Goal: Transaction & Acquisition: Download file/media

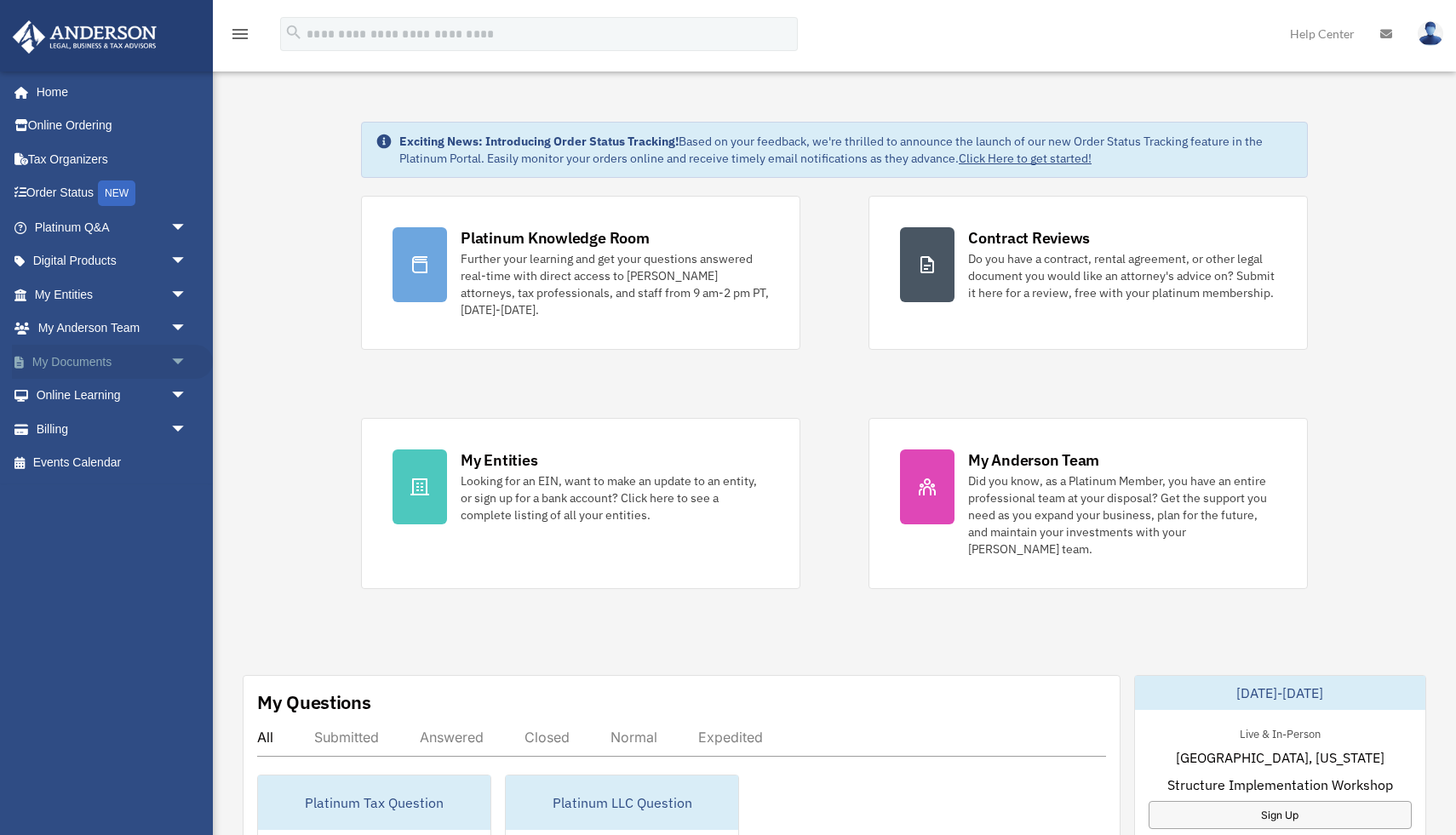
click at [176, 364] on span "arrow_drop_down" at bounding box center [188, 362] width 34 height 34
click at [73, 393] on link "Box" at bounding box center [118, 396] width 189 height 34
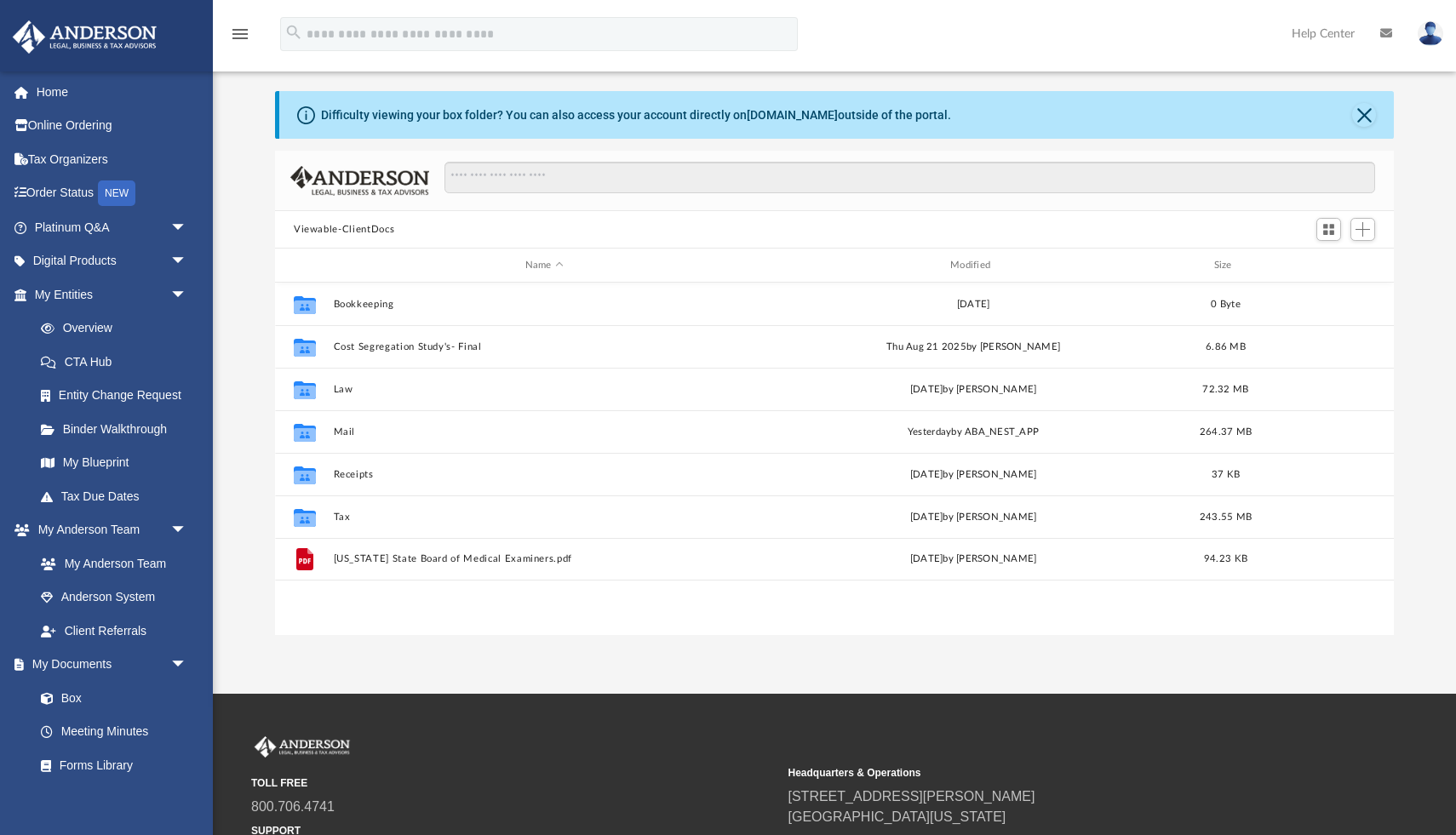
scroll to position [387, 1119]
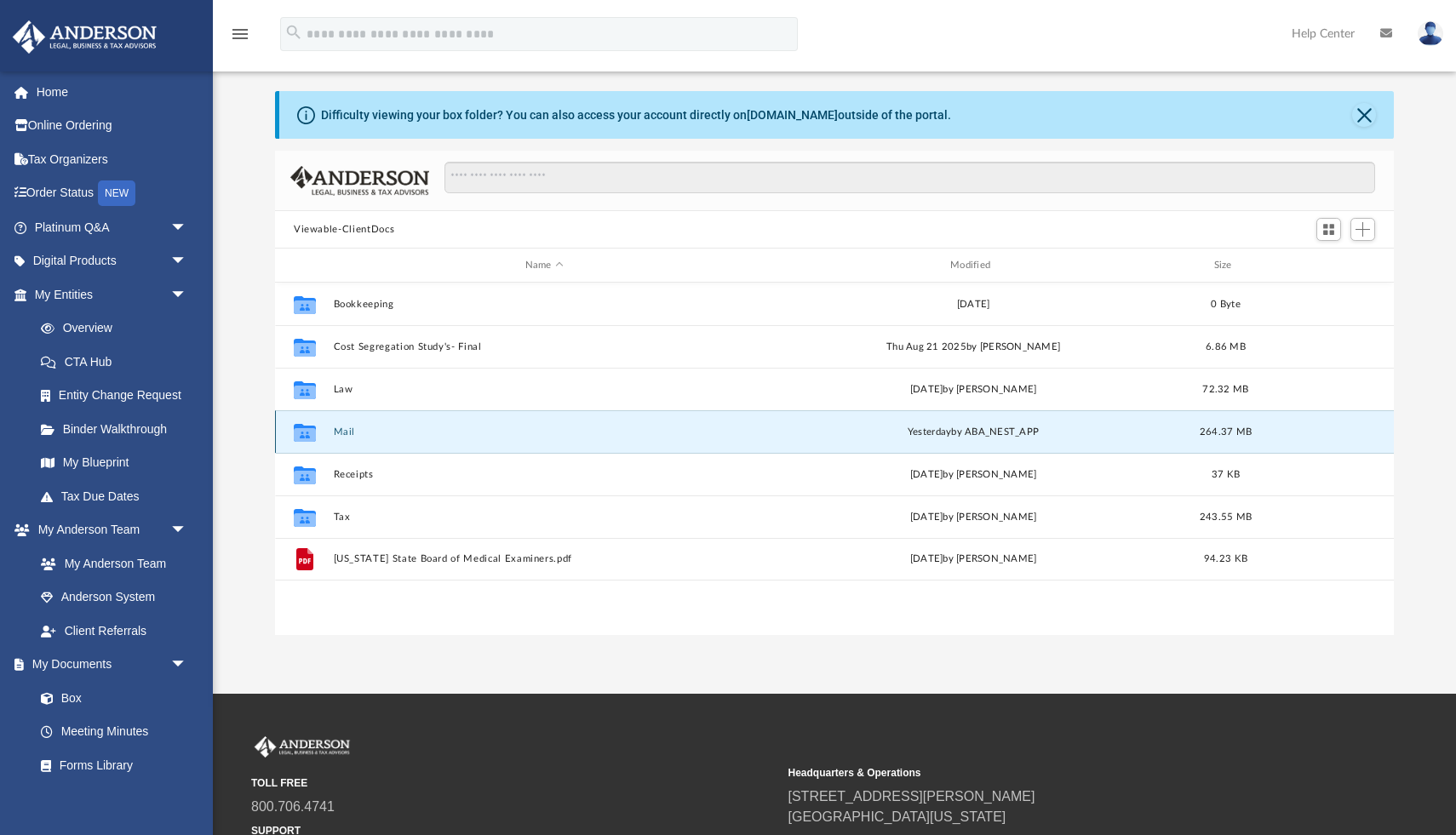
click at [335, 431] on button "Mail" at bounding box center [545, 432] width 421 height 11
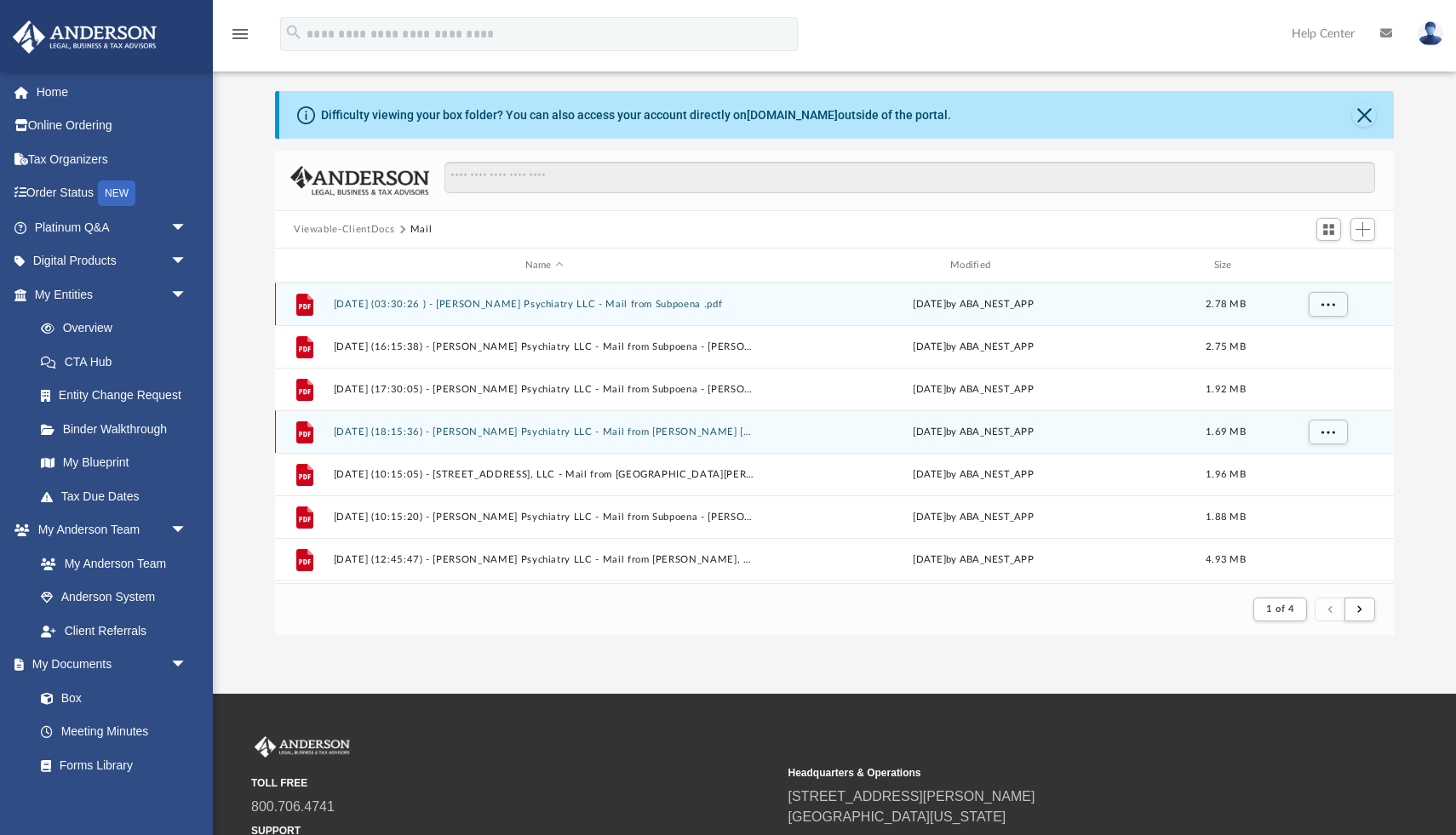
scroll to position [1, 1]
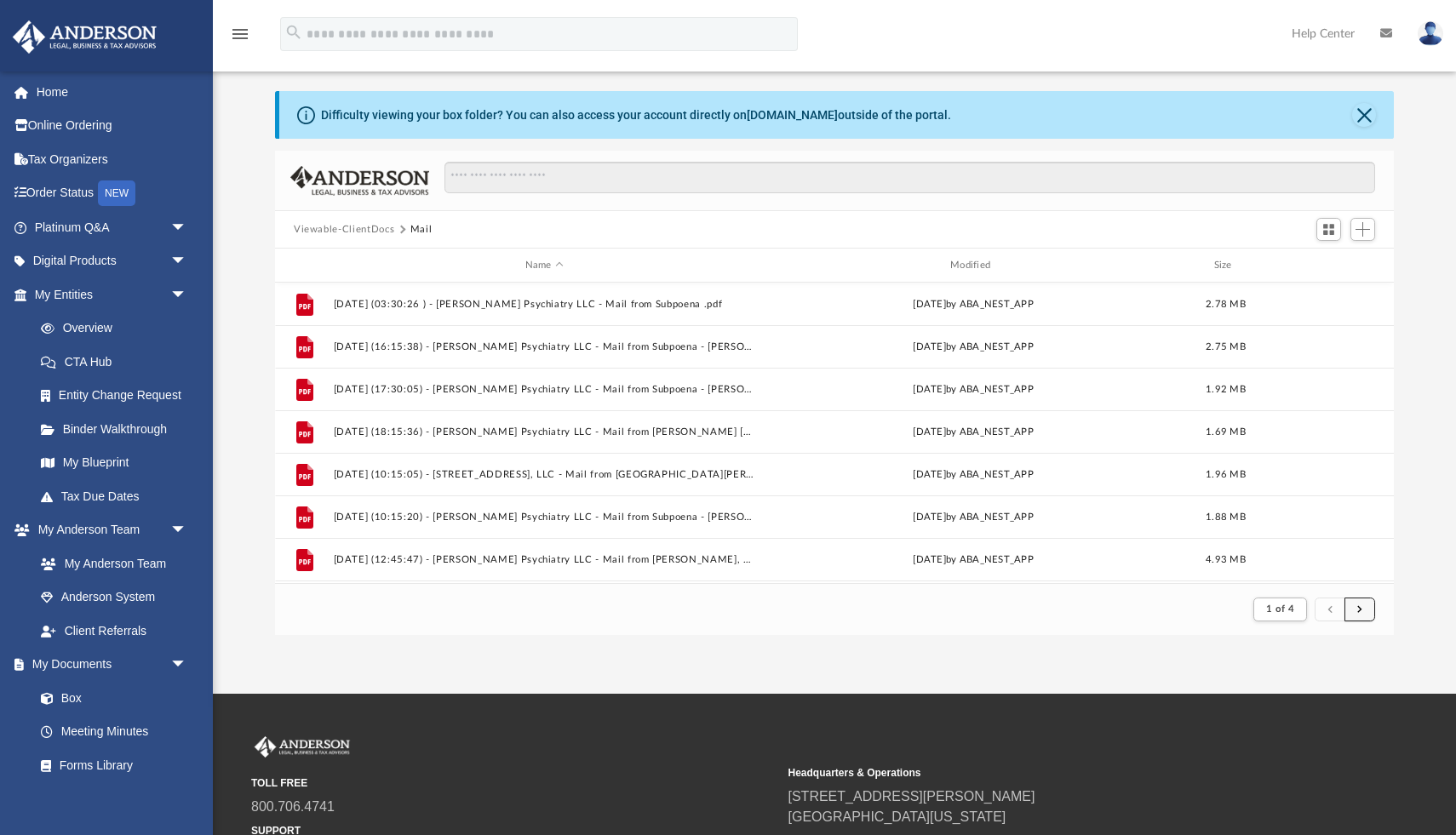
click at [1368, 609] on button "submit" at bounding box center [1360, 610] width 31 height 25
click at [1367, 613] on button "submit" at bounding box center [1360, 610] width 31 height 25
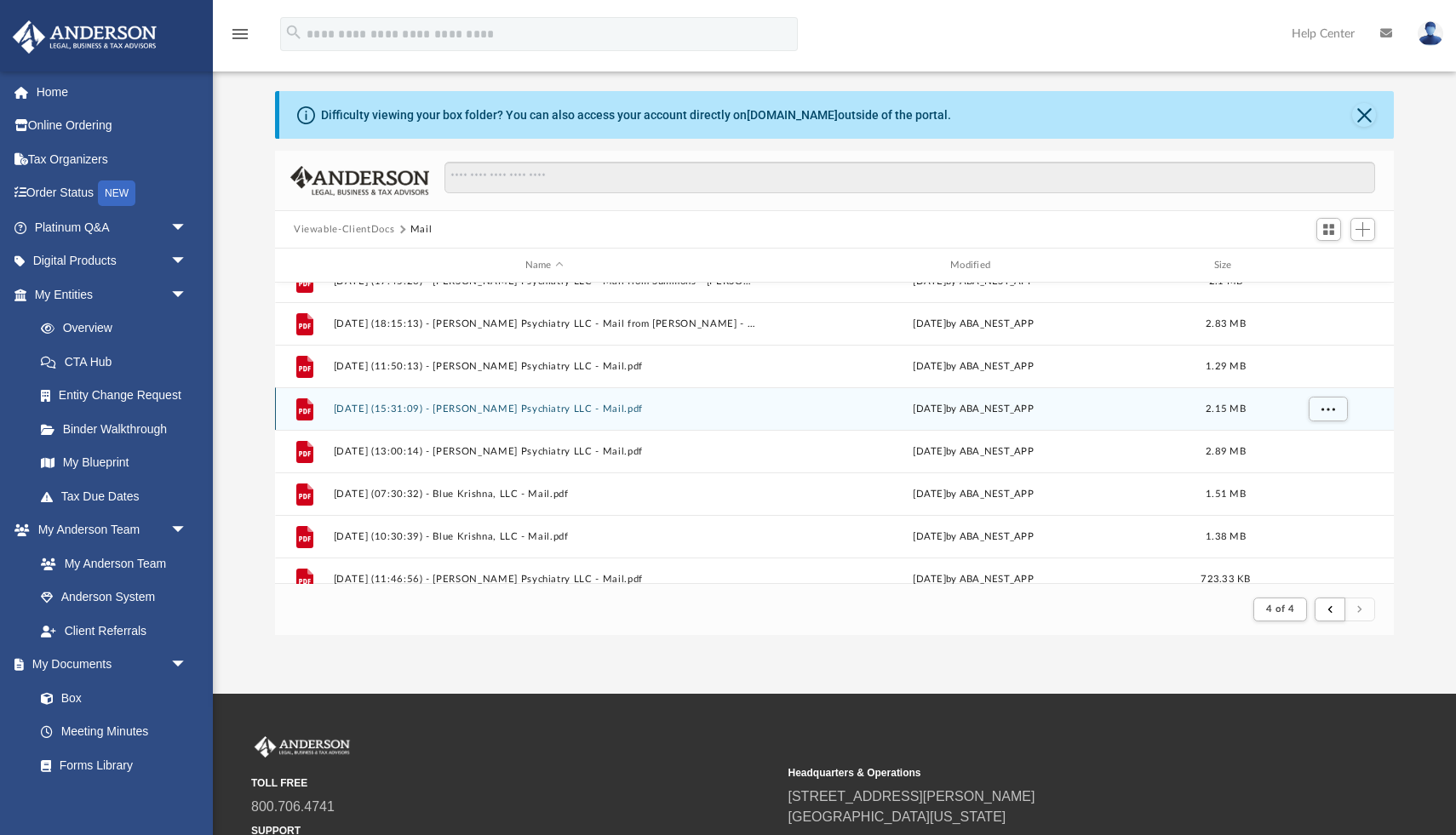
scroll to position [365, 0]
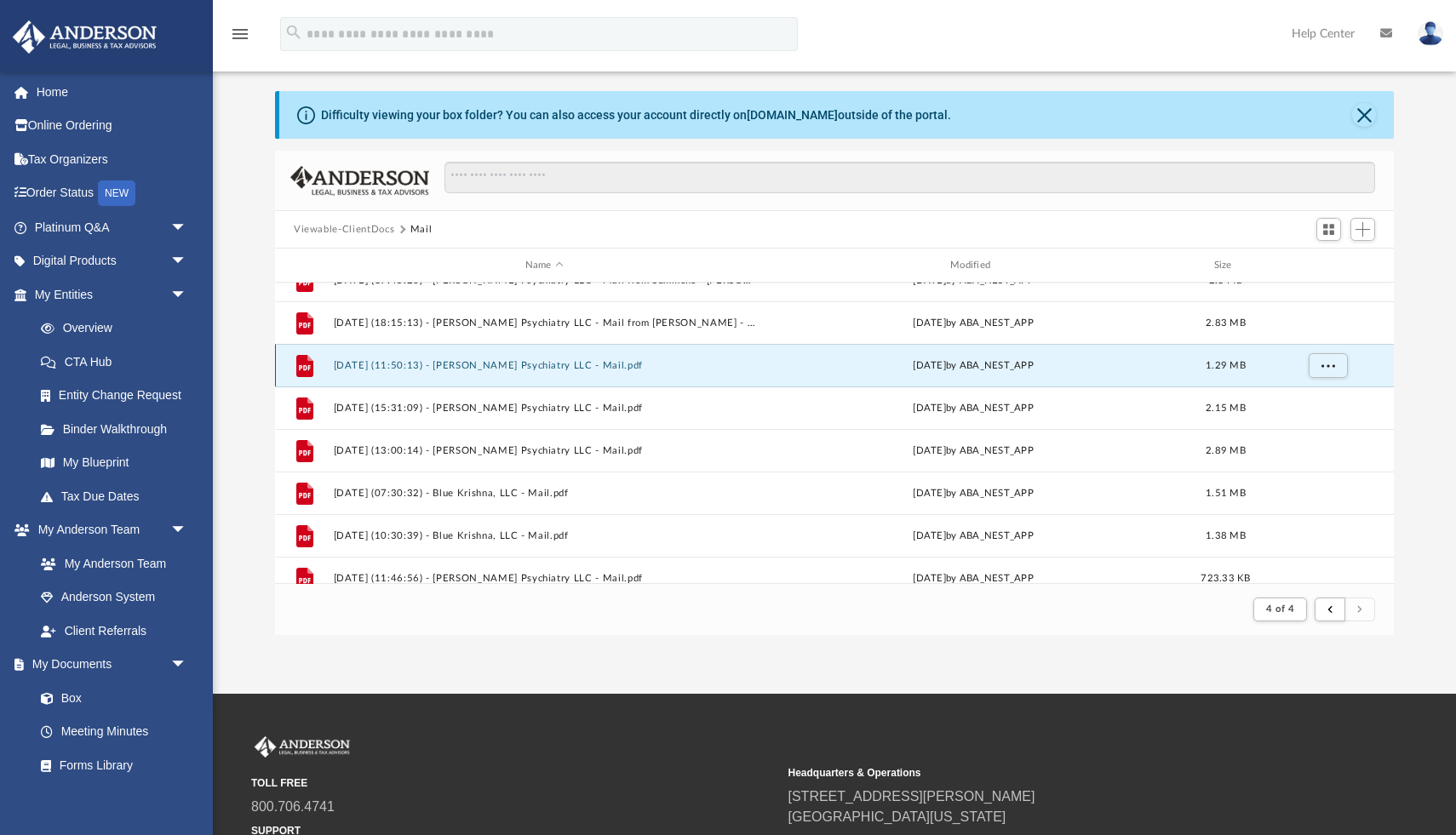
click at [583, 366] on button "2025.09.12 (11:50:13) - Patel Psychiatry LLC - Mail.pdf" at bounding box center [545, 366] width 421 height 11
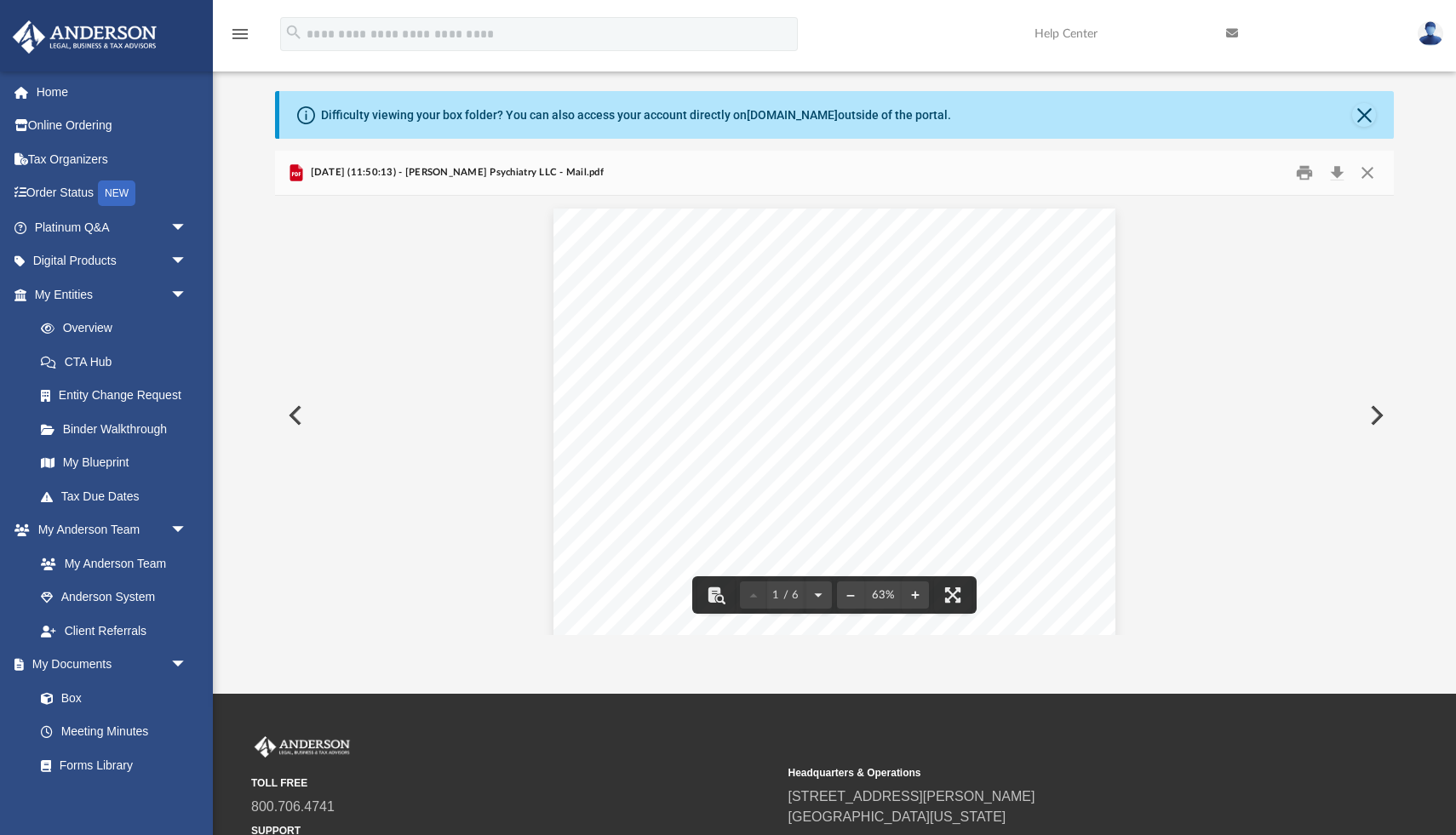
click at [1377, 416] on button "Preview" at bounding box center [1374, 416] width 37 height 48
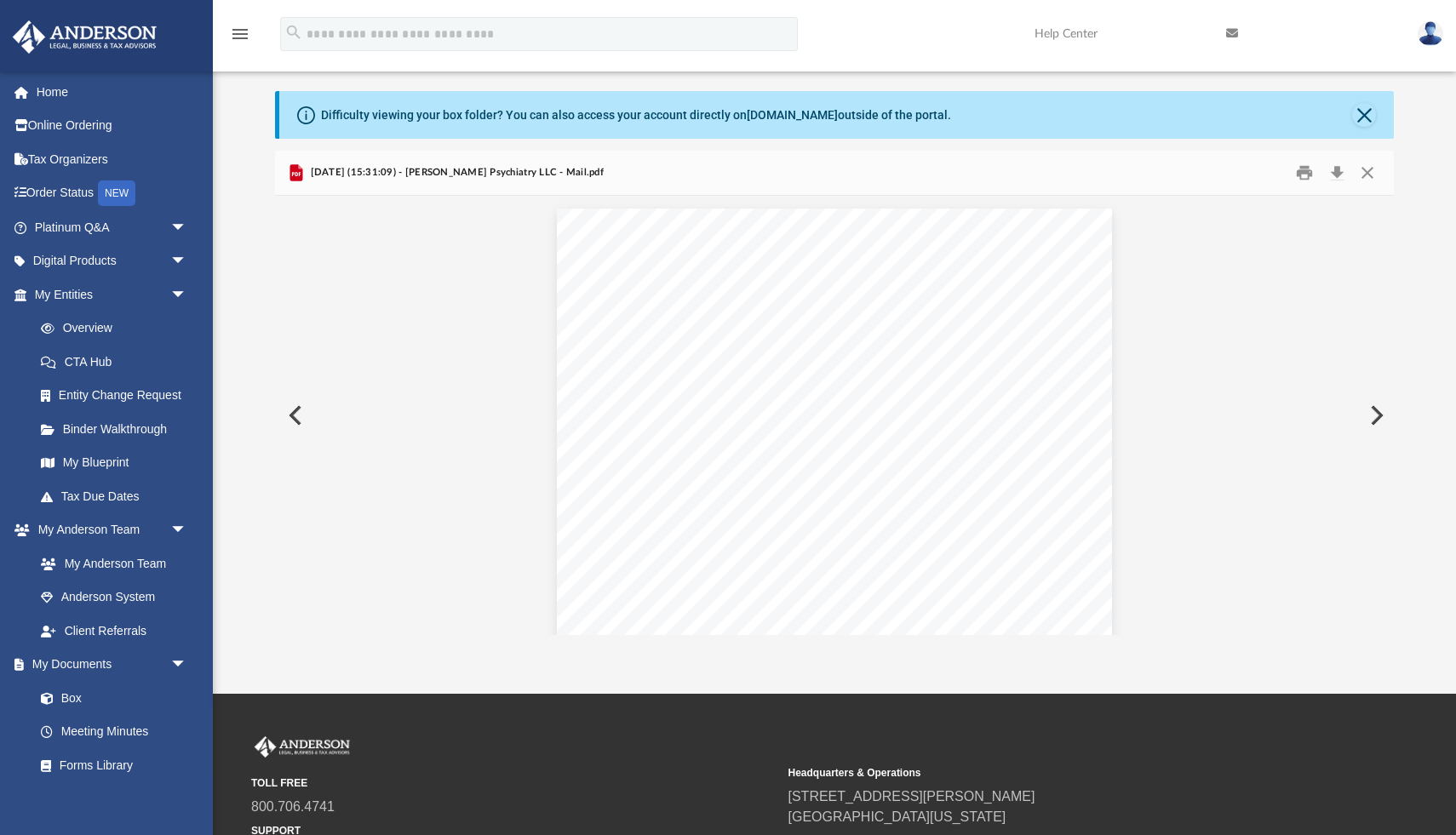
click at [1376, 423] on button "Preview" at bounding box center [1374, 416] width 37 height 48
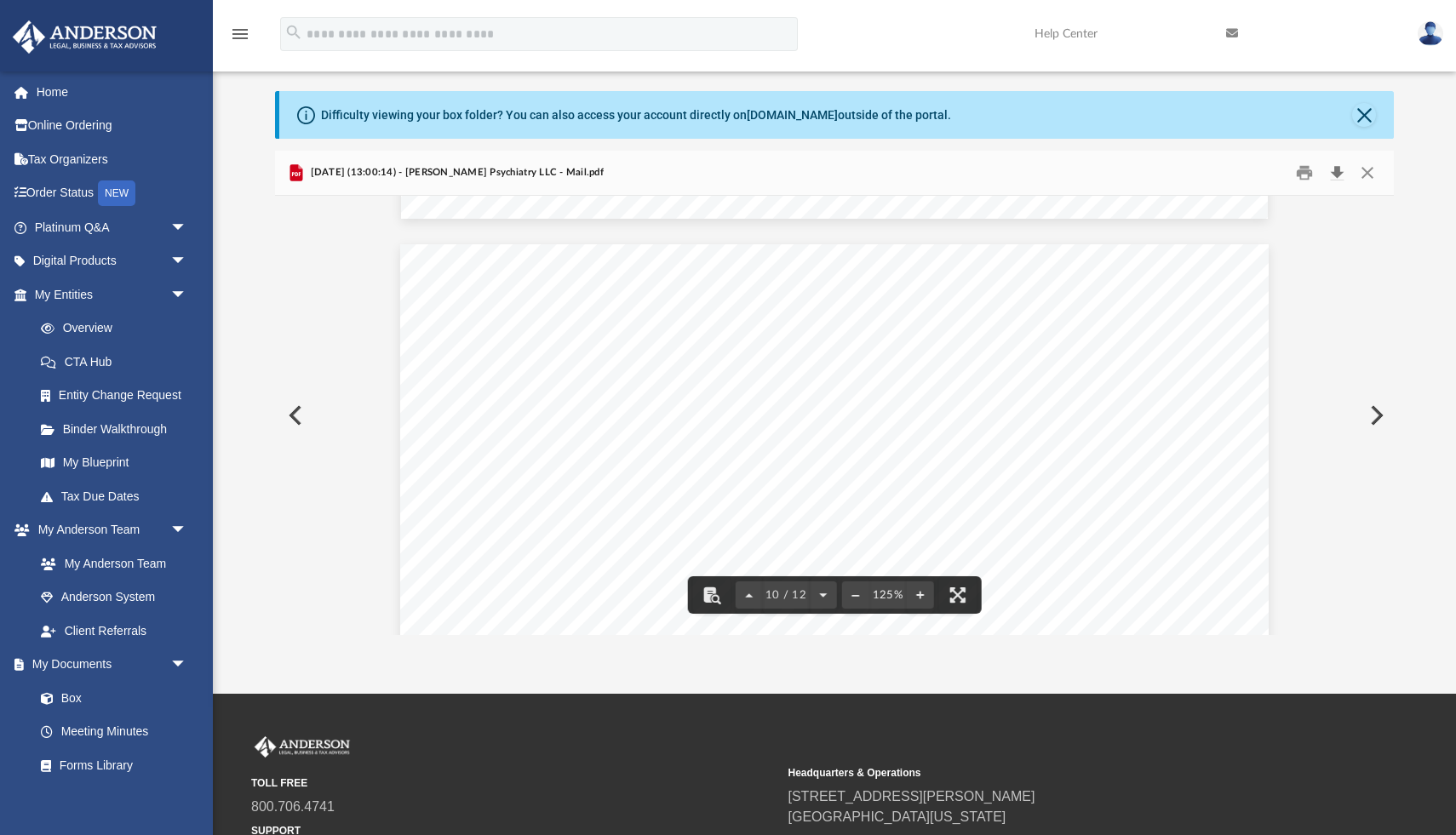
click at [1336, 173] on button "Download" at bounding box center [1337, 172] width 31 height 26
click at [1382, 412] on button "Preview" at bounding box center [1374, 416] width 37 height 48
click at [1380, 408] on button "Preview" at bounding box center [1374, 416] width 37 height 48
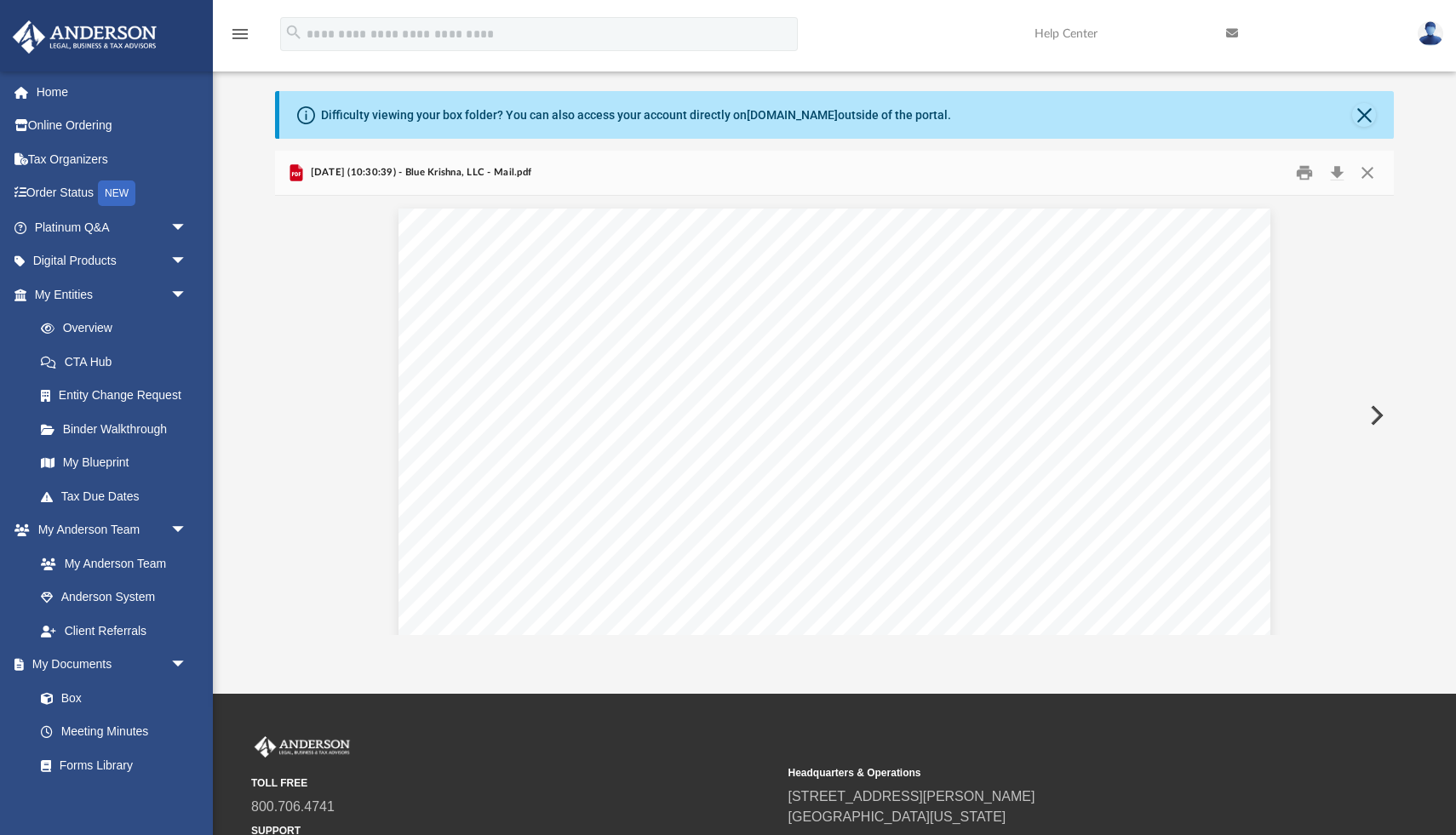
click at [1378, 408] on button "Preview" at bounding box center [1374, 416] width 37 height 48
click at [1378, 409] on button "Preview" at bounding box center [1374, 416] width 37 height 48
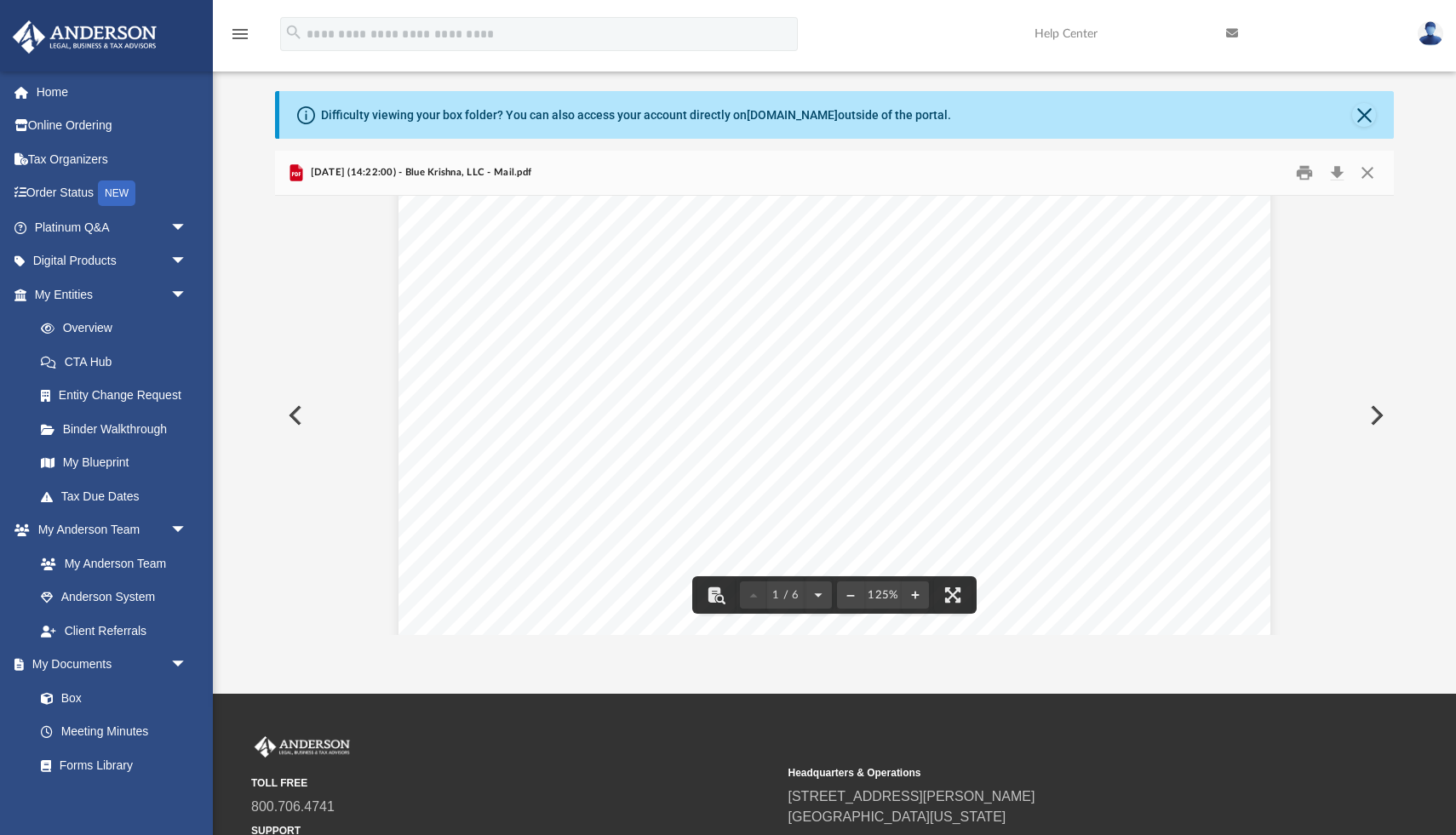
scroll to position [840, 0]
click at [1372, 419] on button "Preview" at bounding box center [1374, 416] width 37 height 48
click at [1371, 418] on button "Preview" at bounding box center [1374, 416] width 37 height 48
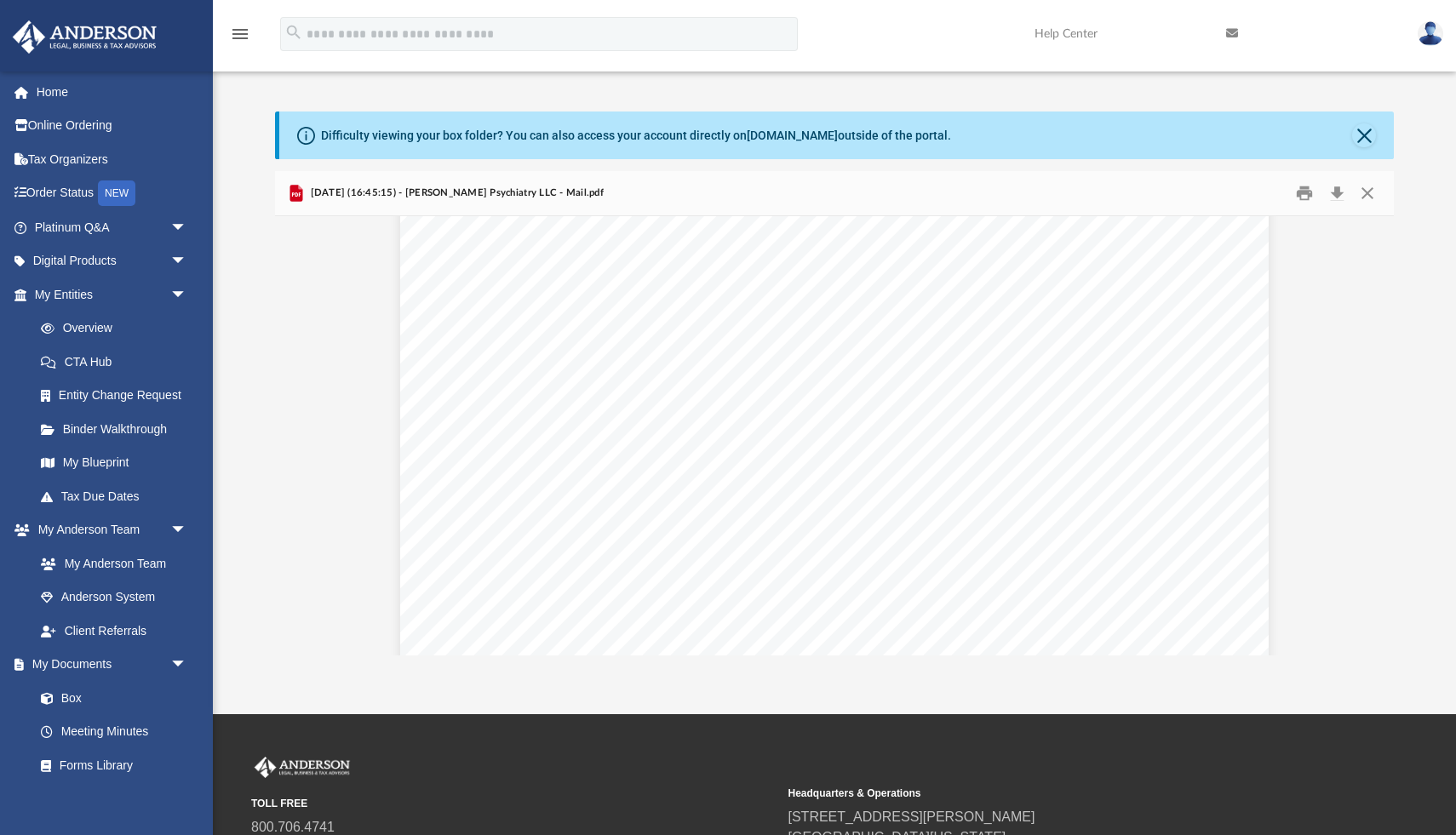
scroll to position [5111, 0]
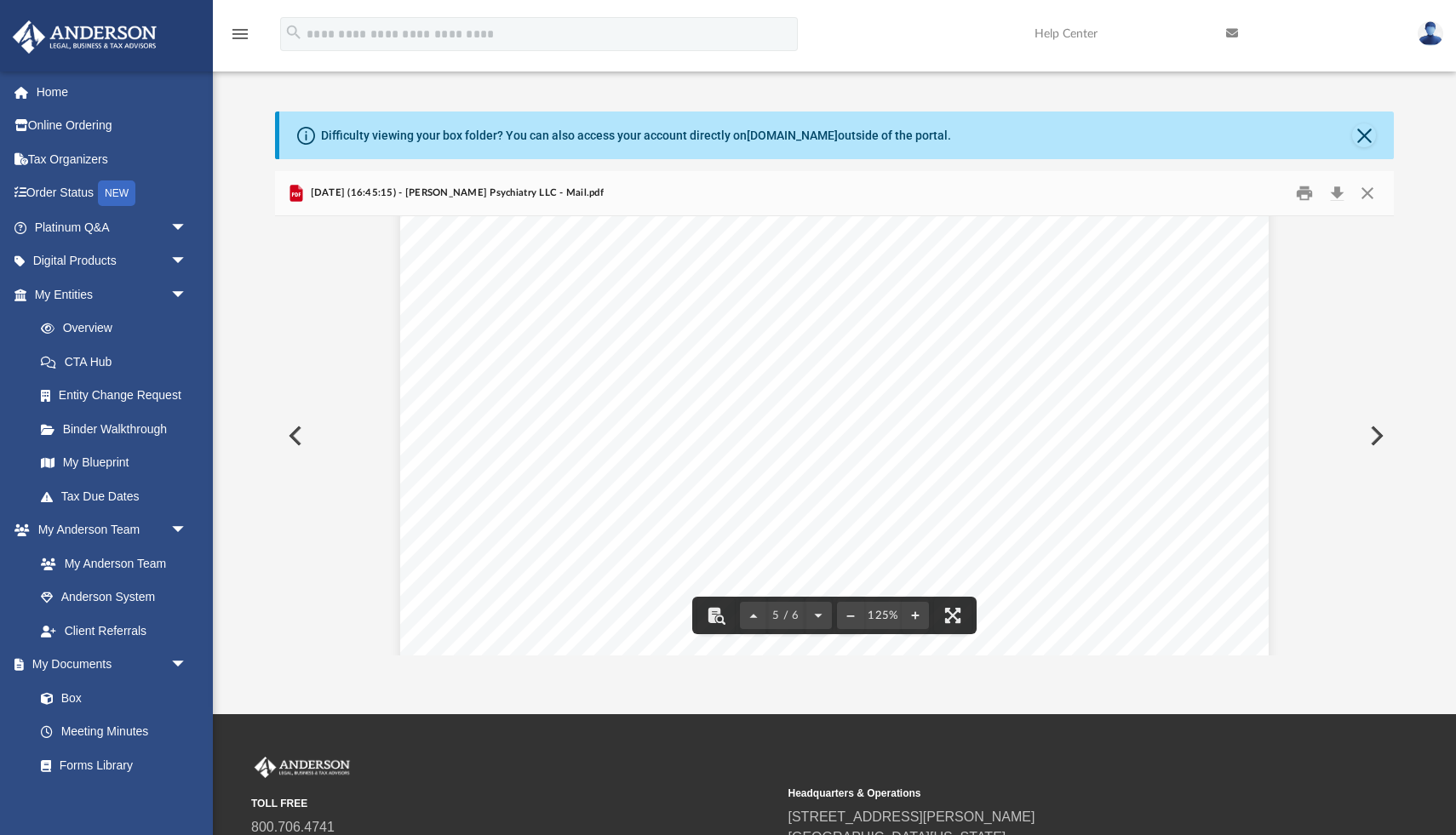
click at [1382, 437] on button "Preview" at bounding box center [1374, 436] width 37 height 48
click at [1379, 439] on button "Preview" at bounding box center [1374, 436] width 37 height 48
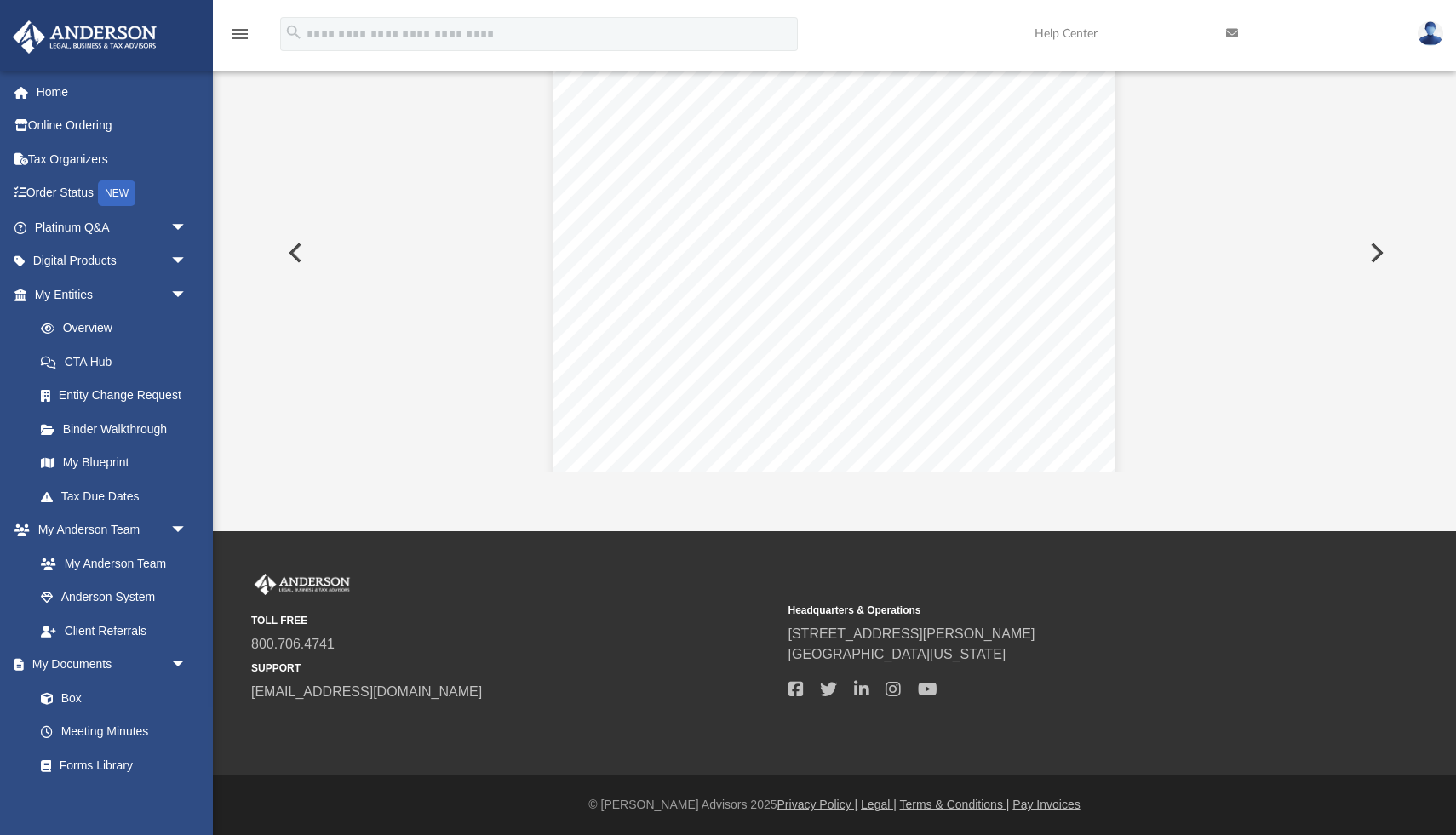
scroll to position [0, 0]
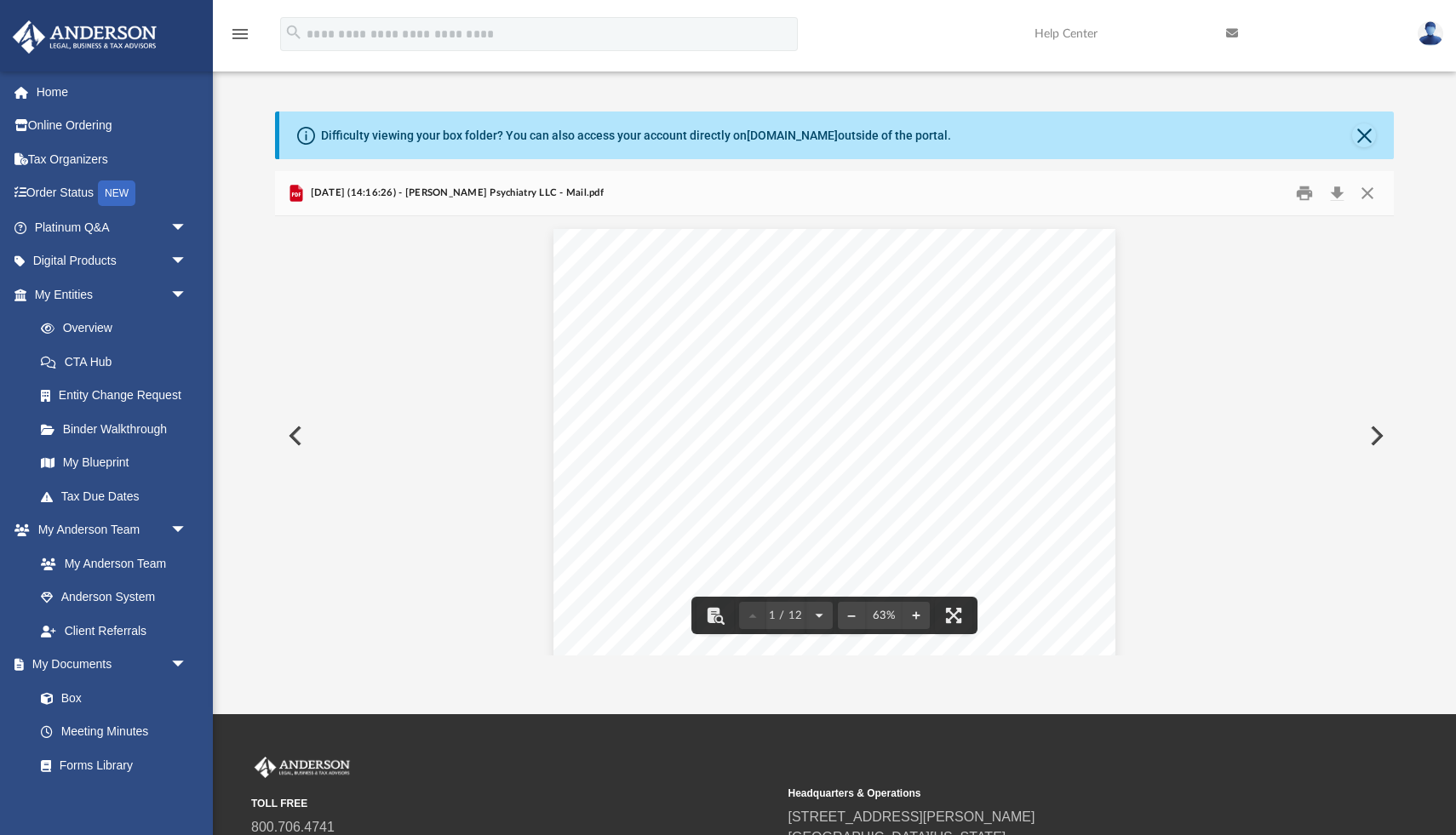
click at [1372, 443] on button "Preview" at bounding box center [1374, 436] width 37 height 48
click at [1373, 437] on button "Preview" at bounding box center [1374, 436] width 37 height 48
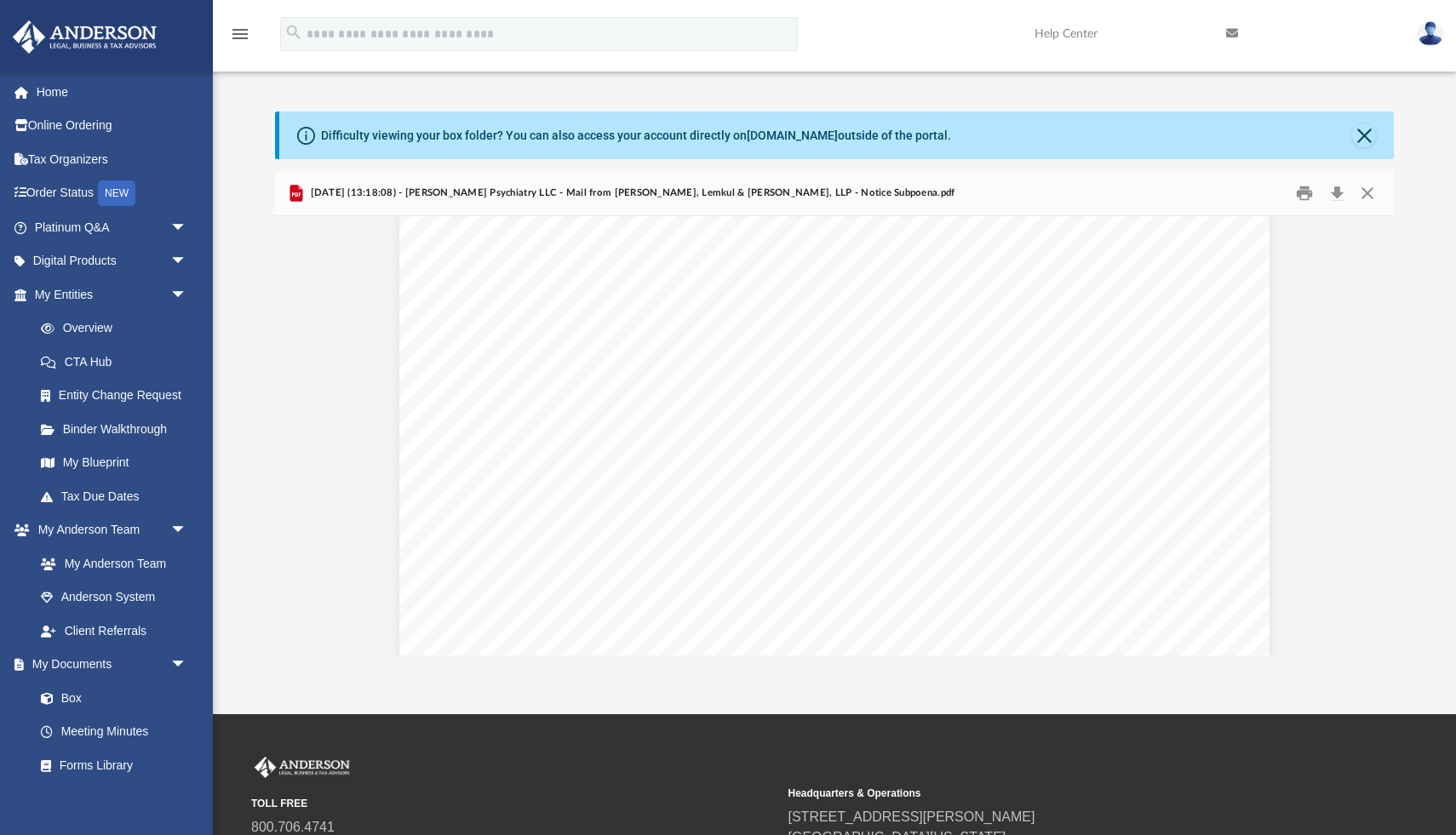
scroll to position [3439, 0]
click at [1338, 191] on button "Download" at bounding box center [1337, 193] width 31 height 26
click at [294, 437] on button "Preview" at bounding box center [293, 436] width 37 height 48
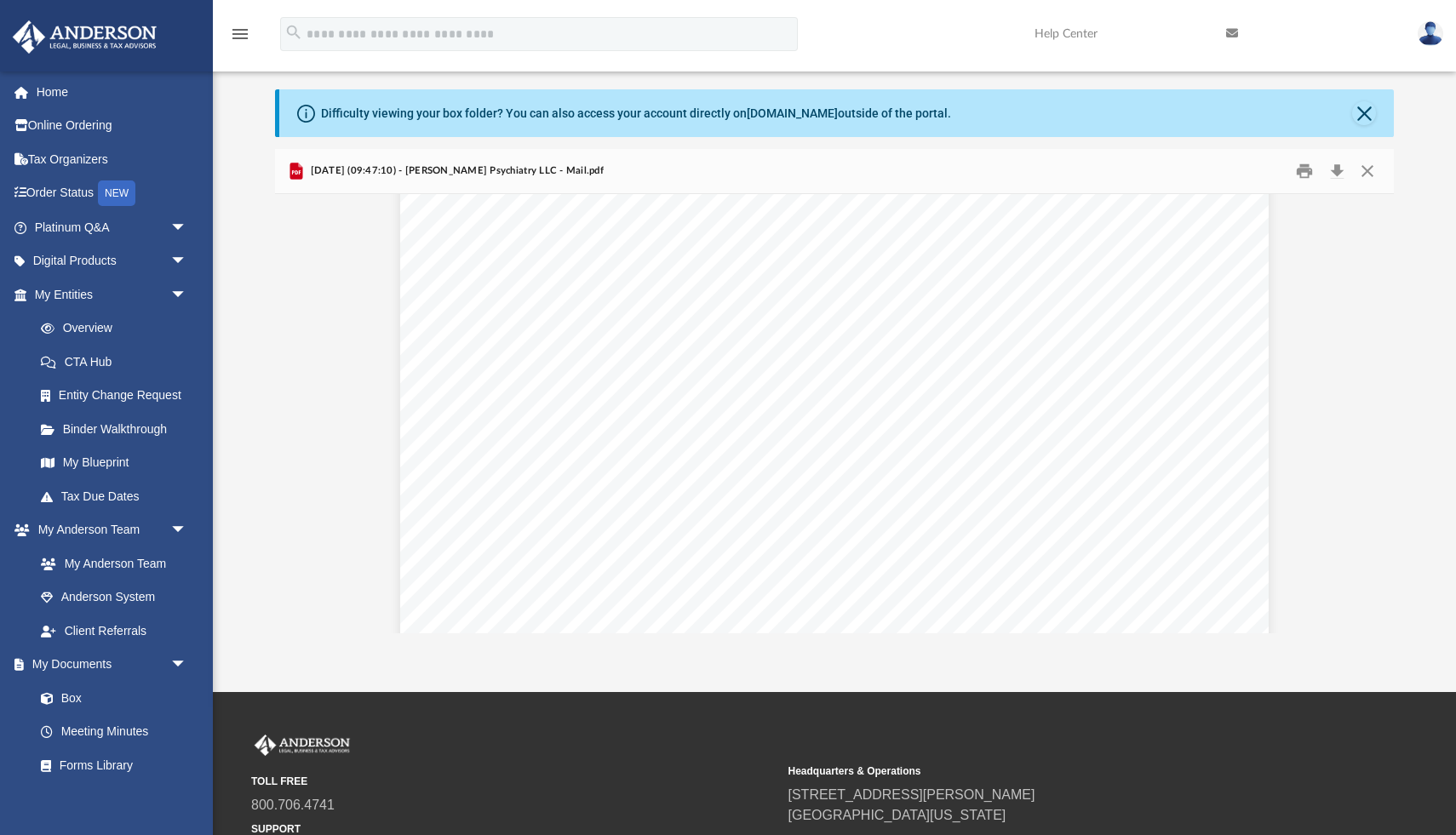
scroll to position [172, 0]
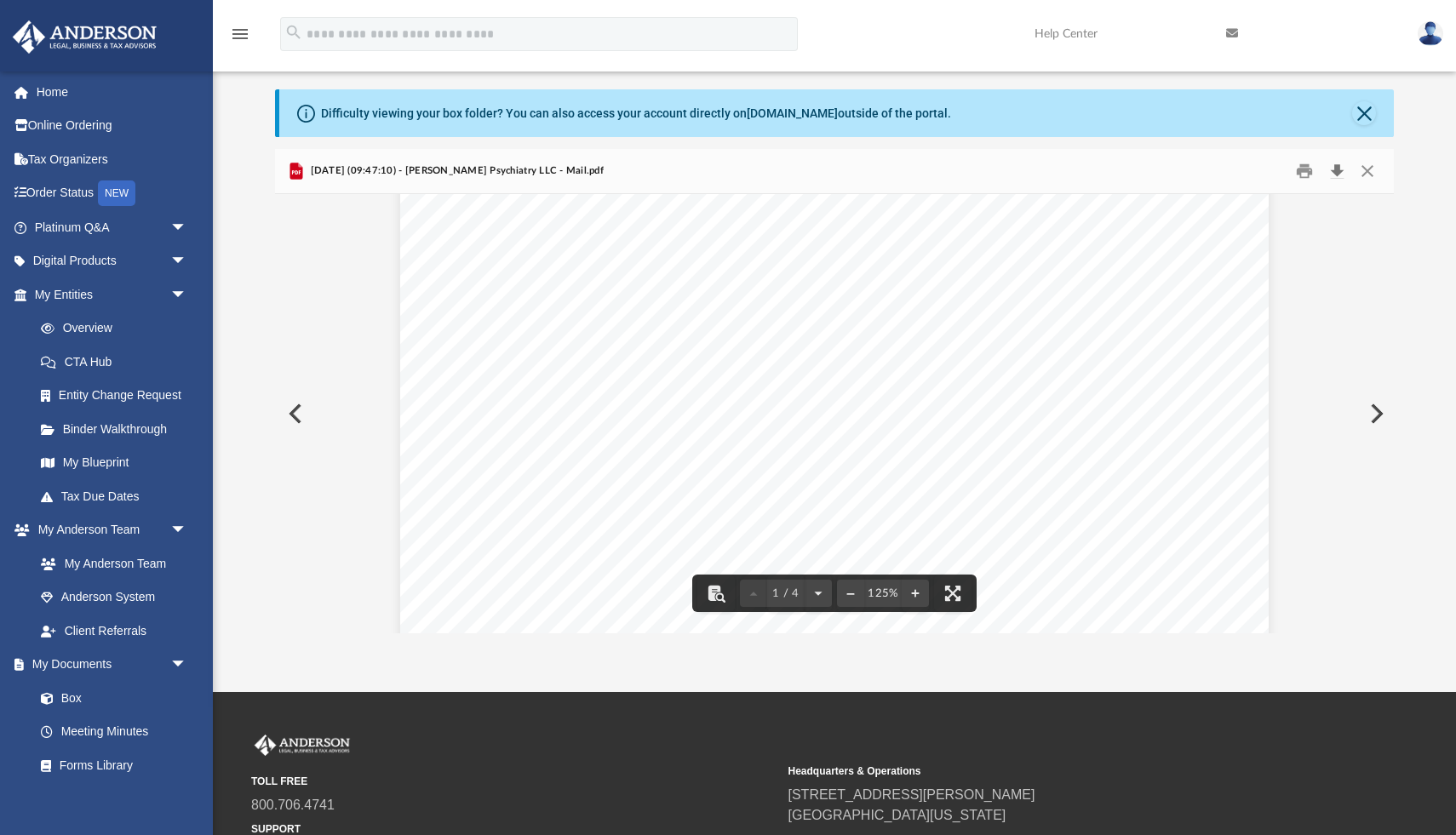
click at [1340, 174] on button "Download" at bounding box center [1337, 171] width 31 height 26
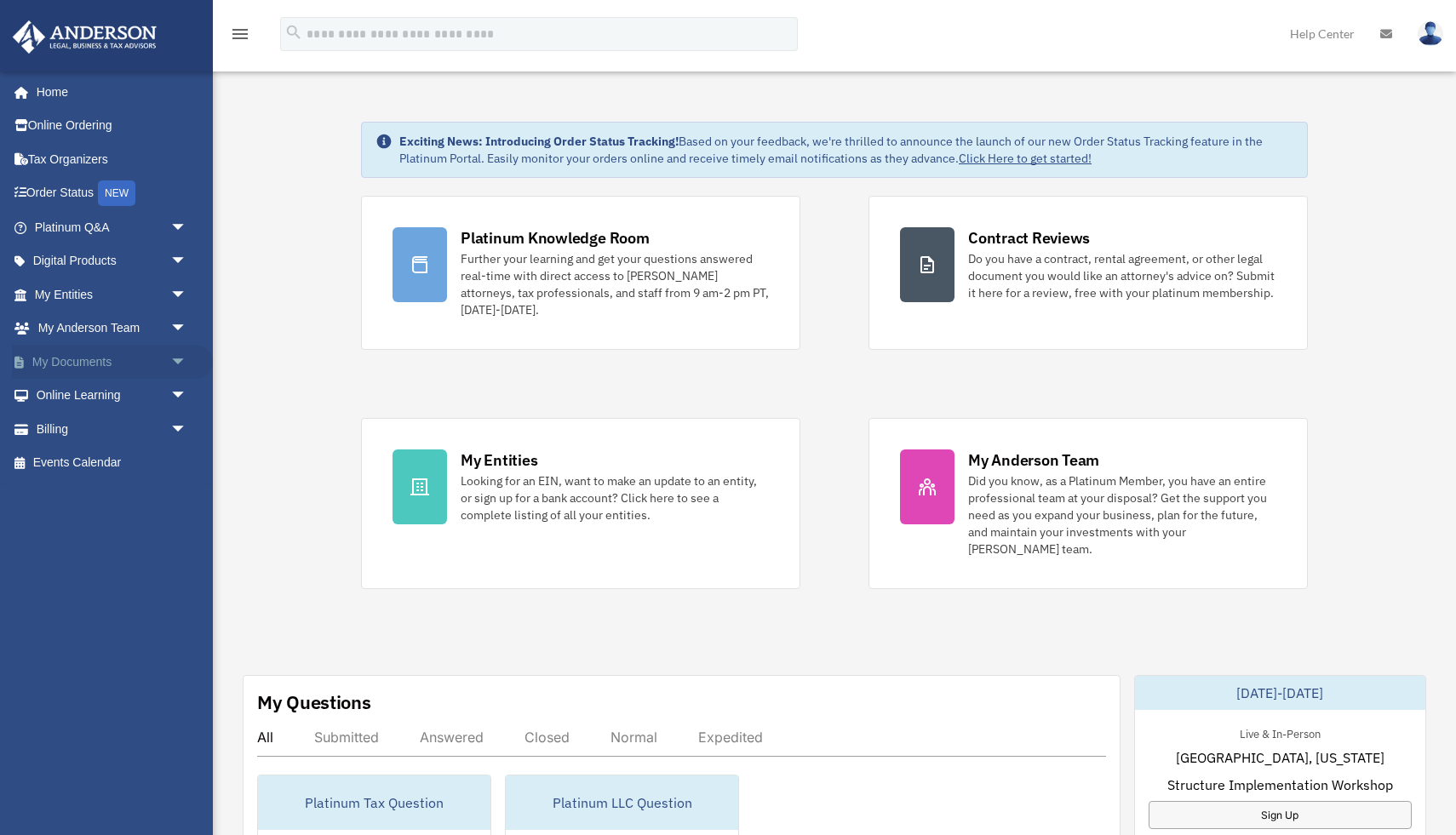
click at [180, 362] on span "arrow_drop_down" at bounding box center [188, 362] width 34 height 34
click at [59, 397] on span at bounding box center [55, 396] width 11 height 12
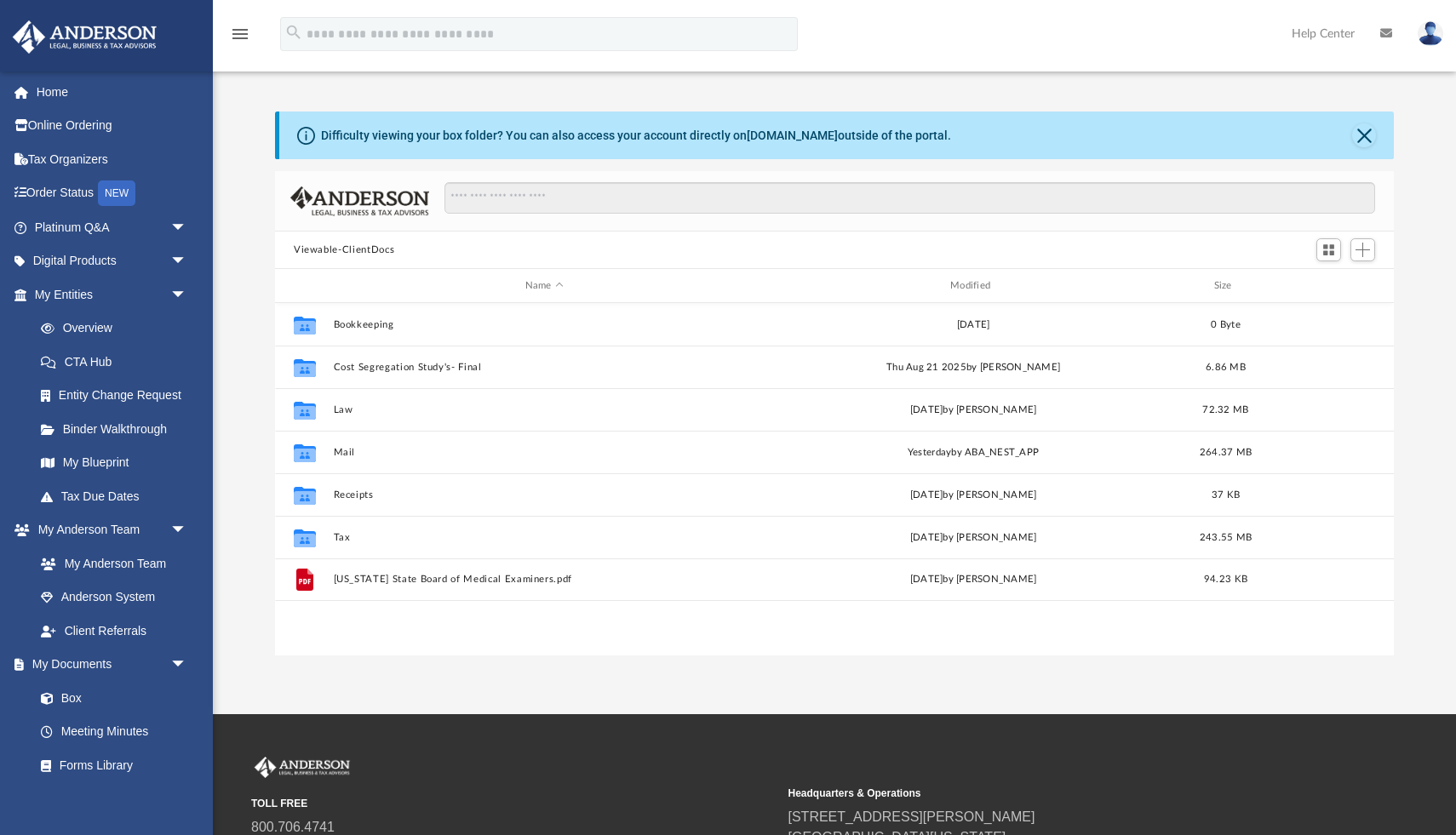
scroll to position [387, 1119]
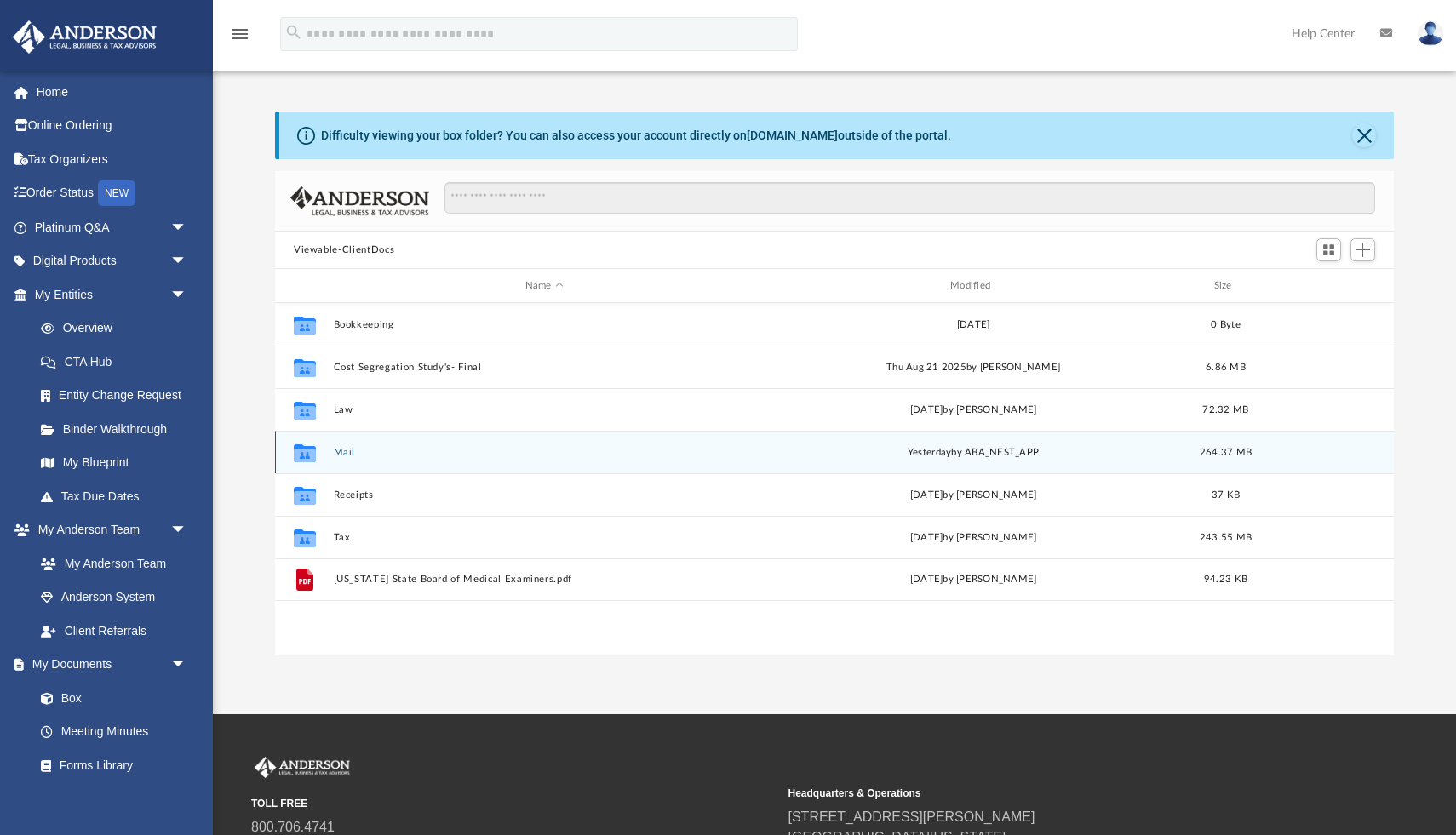
click at [339, 454] on button "Mail" at bounding box center [545, 453] width 421 height 11
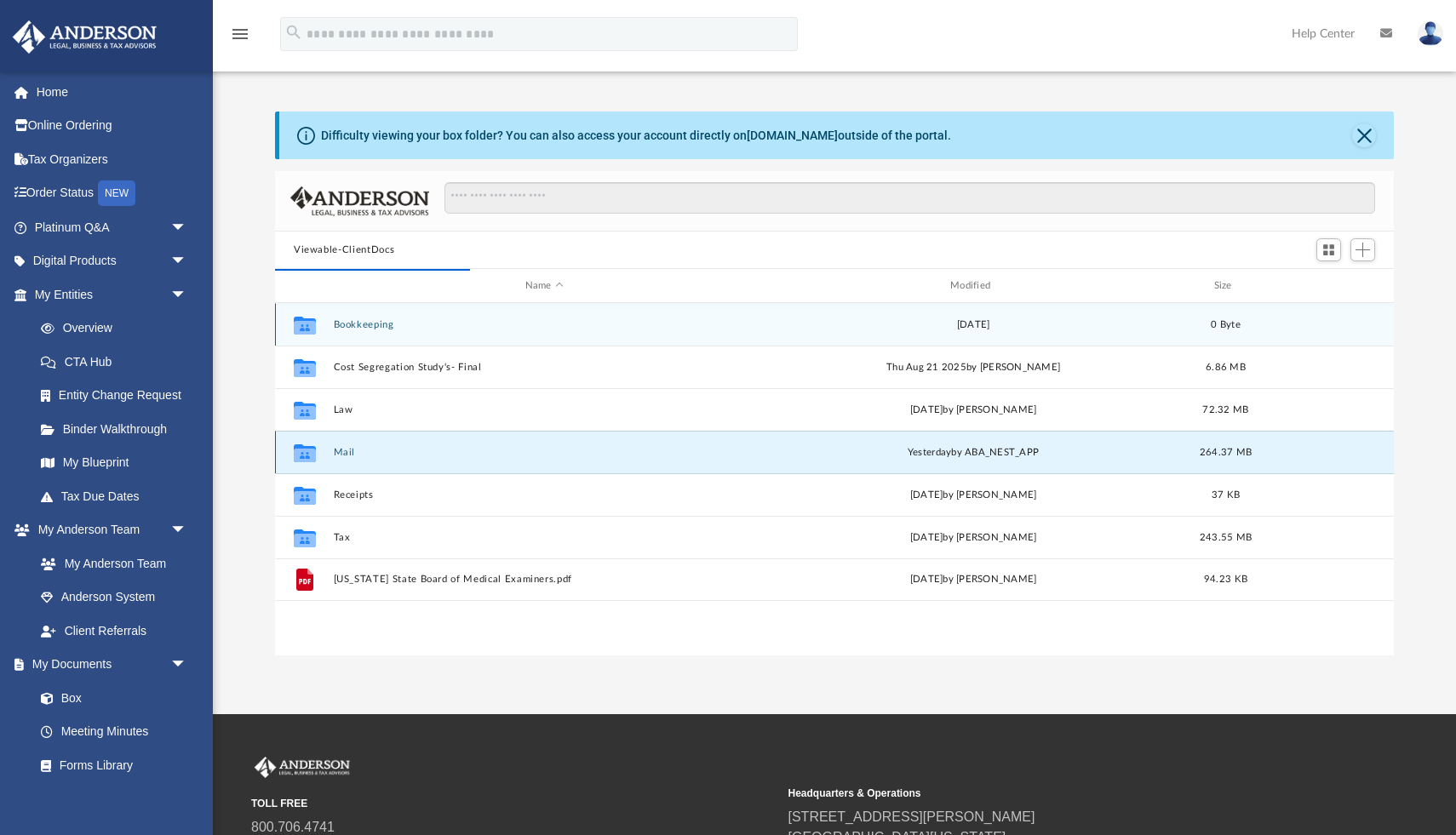
scroll to position [1, 1]
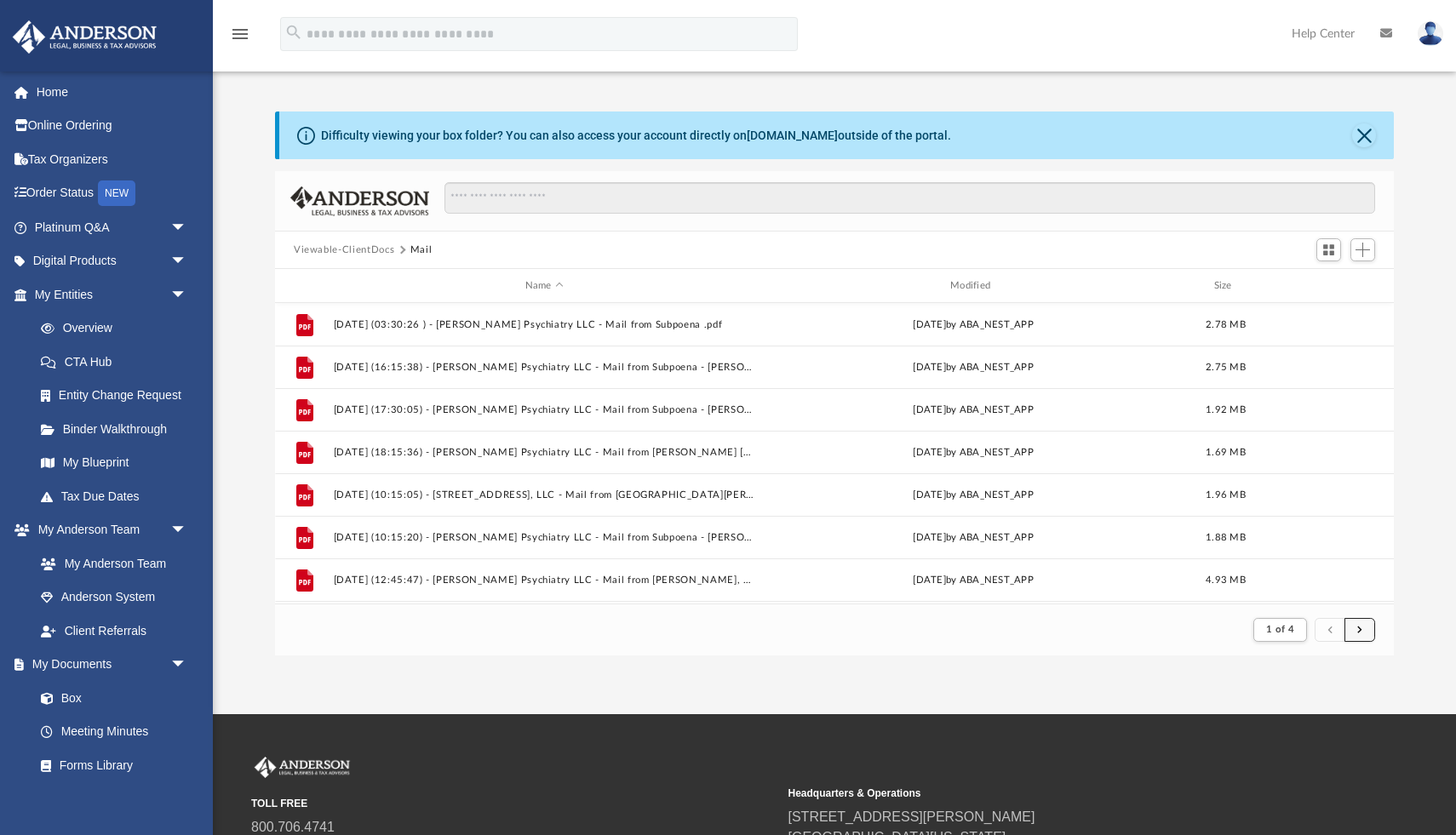
click at [1360, 625] on span "submit" at bounding box center [1360, 630] width 5 height 9
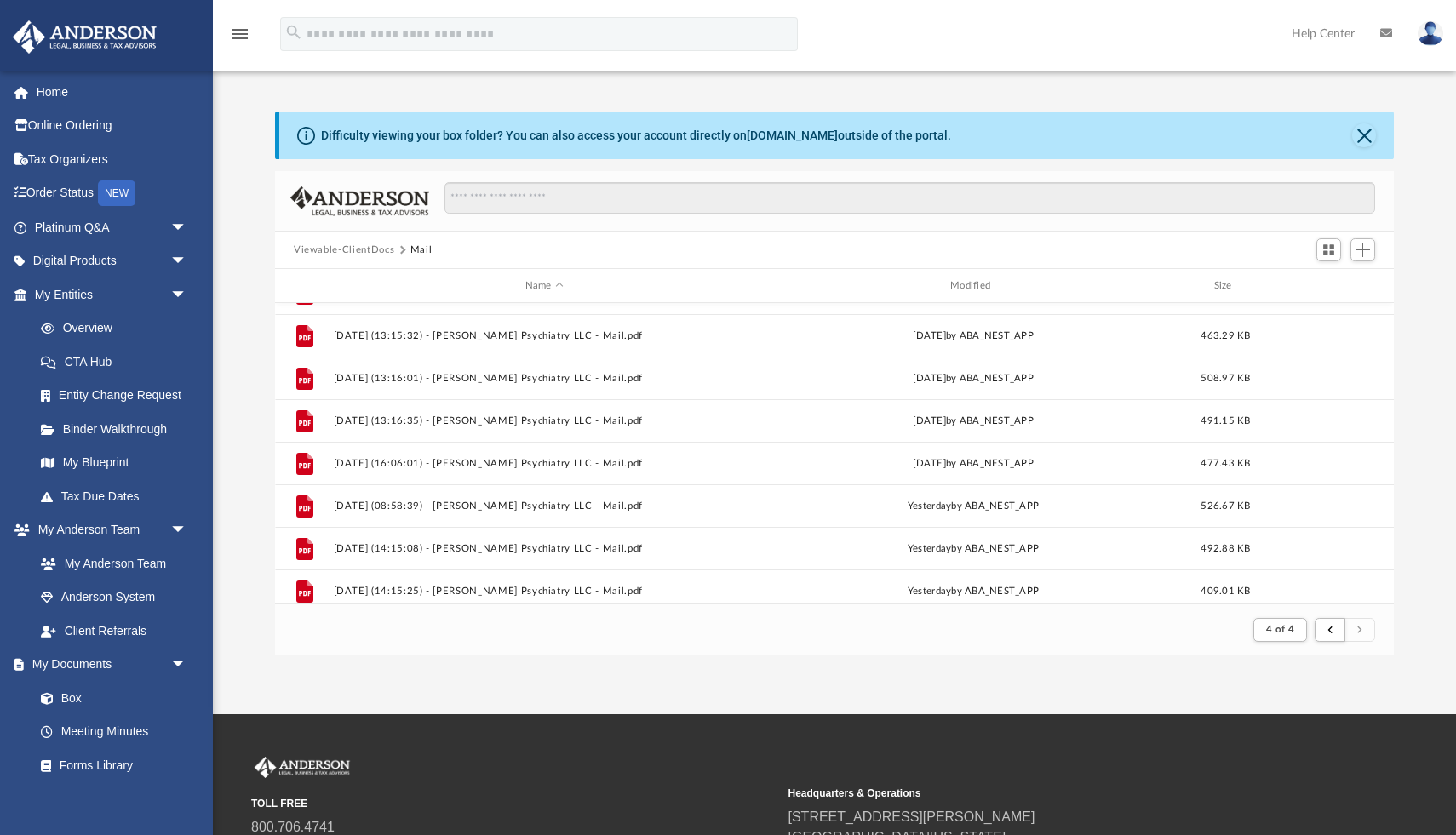
scroll to position [1529, 0]
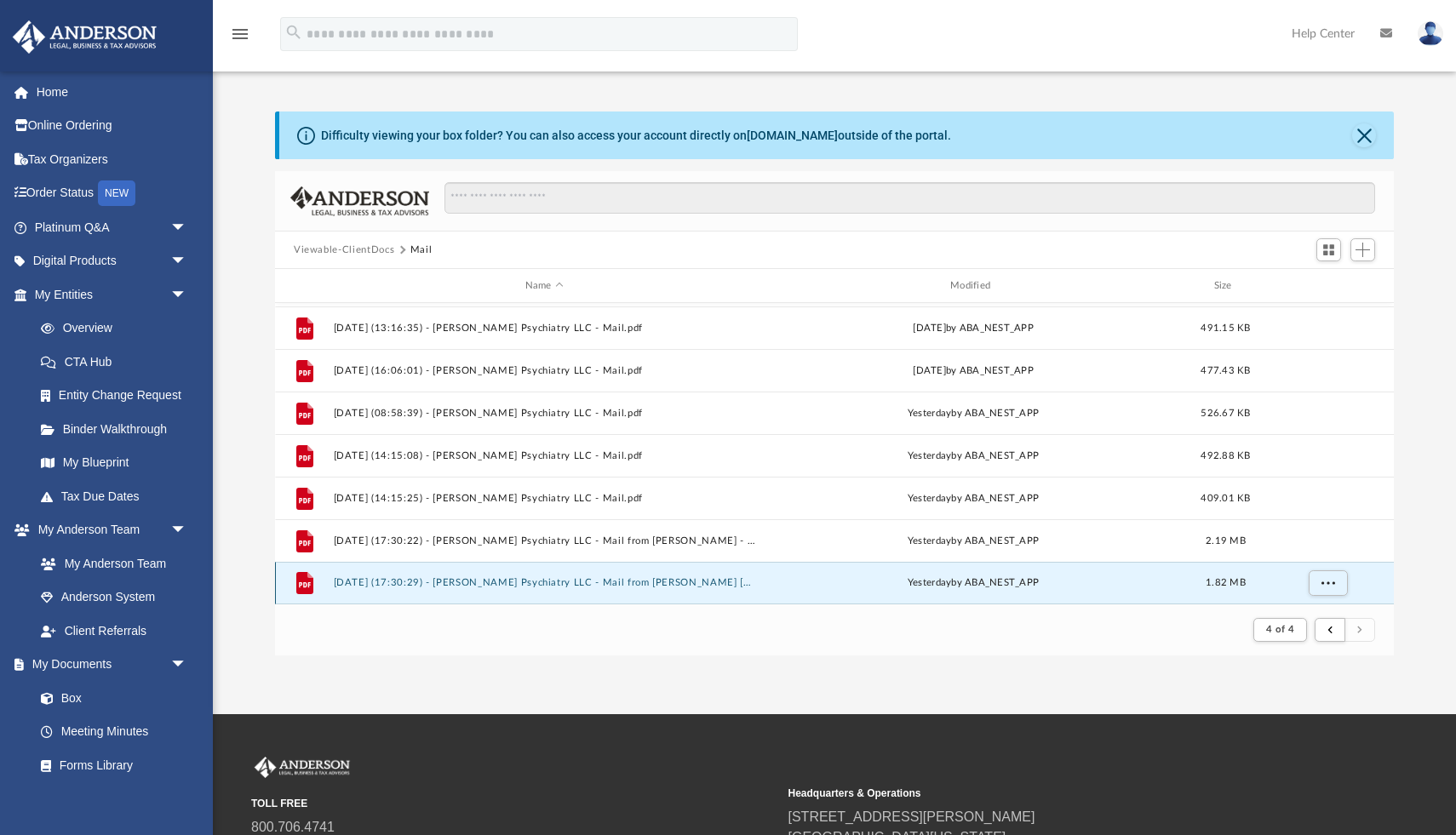
click at [694, 584] on button "2025.09.25 (17:30:29) - Patel Psychiatry LLC - Mail from Koeller Nebeker Carlso…" at bounding box center [545, 583] width 421 height 11
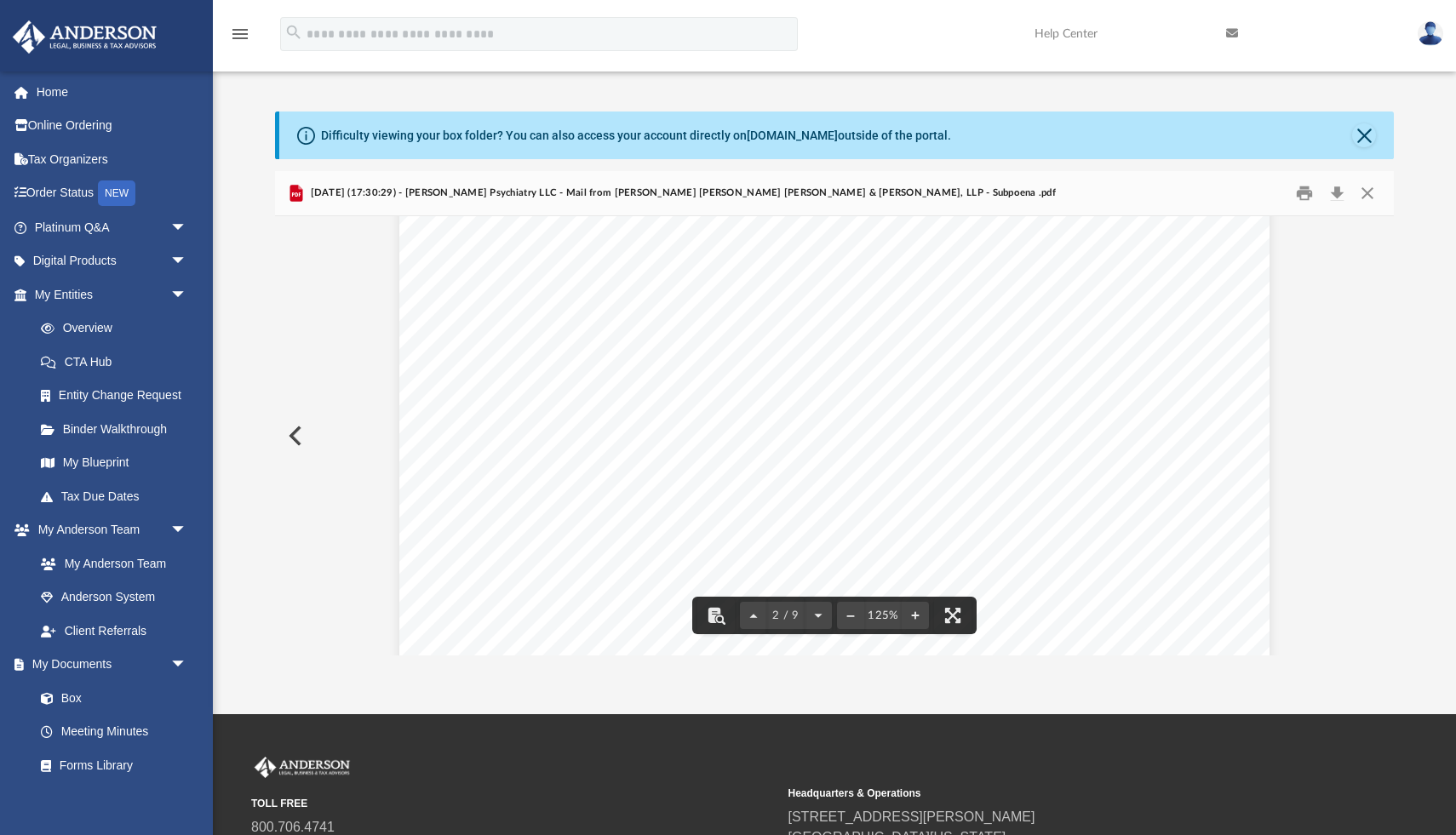
scroll to position [562, 0]
click at [296, 433] on button "Preview" at bounding box center [293, 436] width 37 height 48
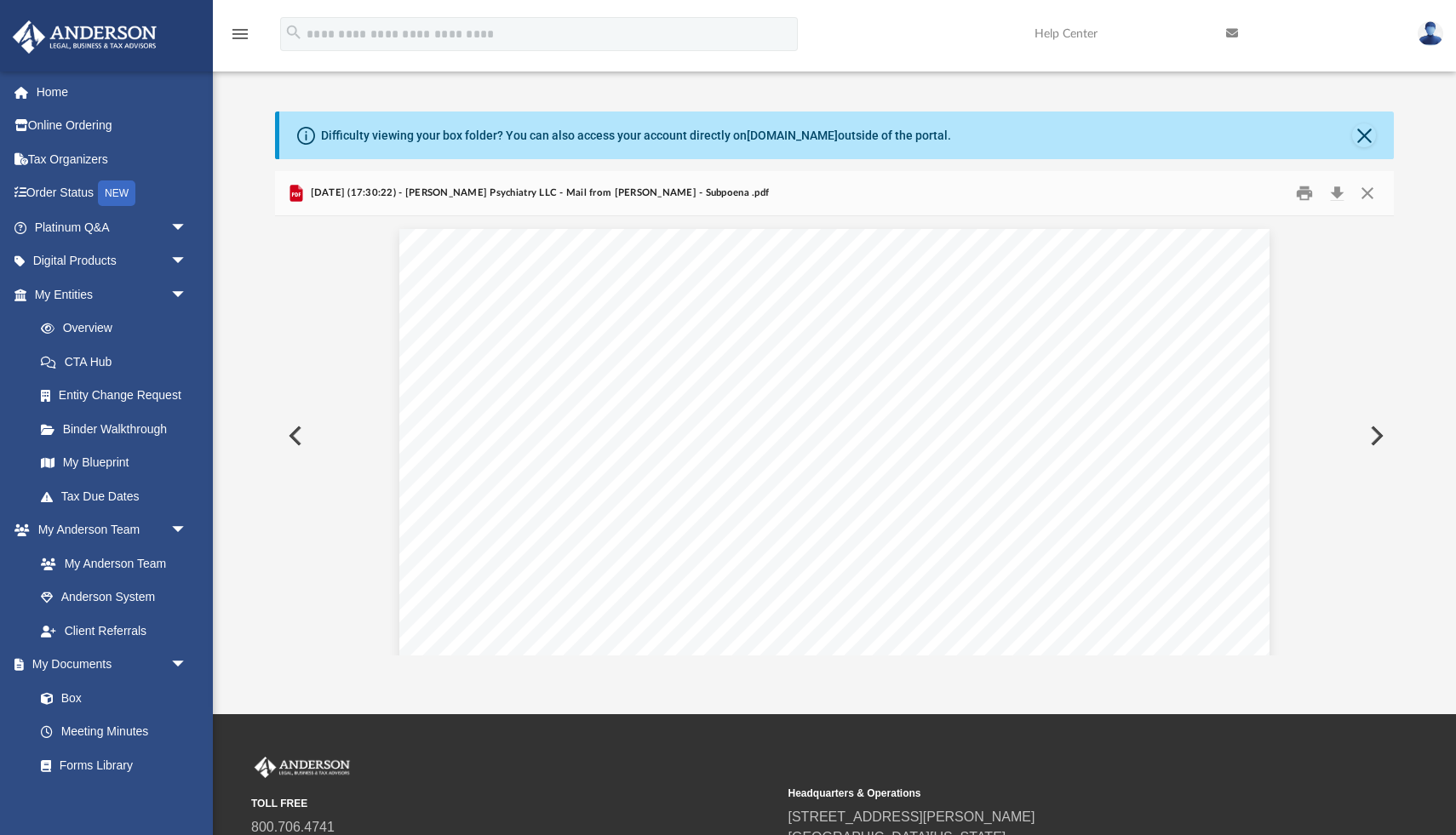
click at [296, 433] on button "Preview" at bounding box center [293, 436] width 37 height 48
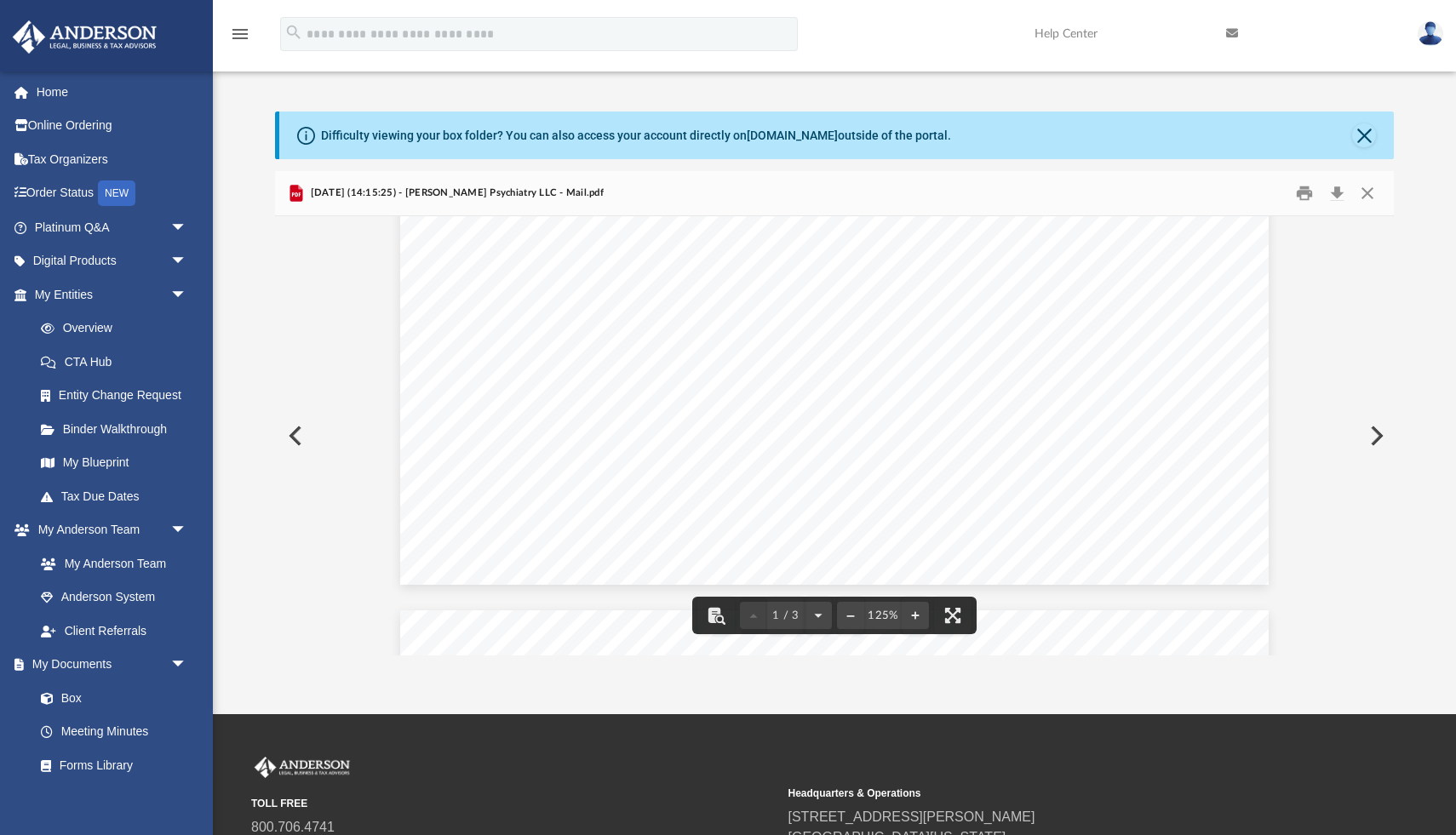
scroll to position [888, 0]
click at [291, 439] on button "Preview" at bounding box center [293, 436] width 37 height 48
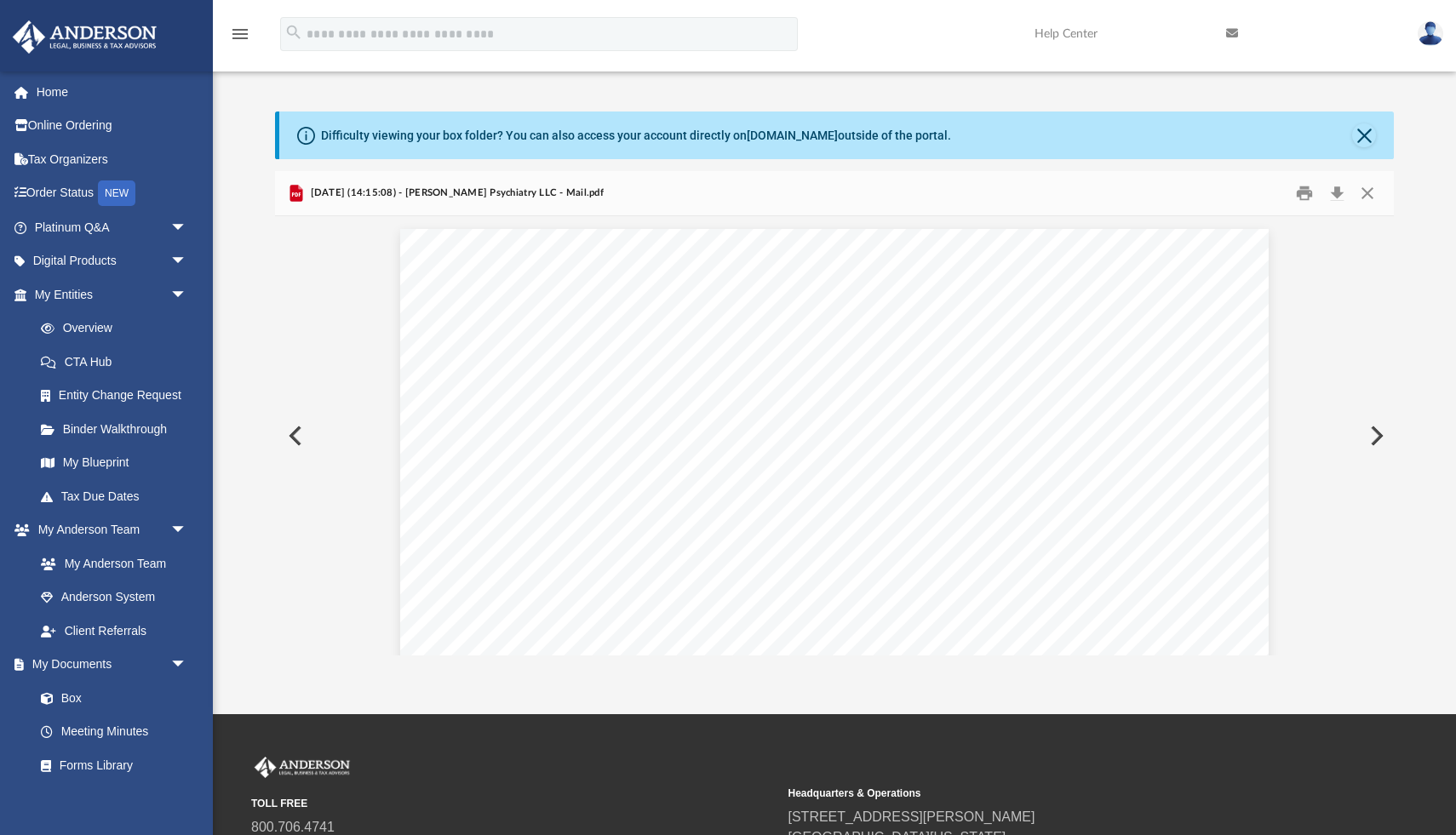
click at [291, 439] on button "Preview" at bounding box center [293, 436] width 37 height 48
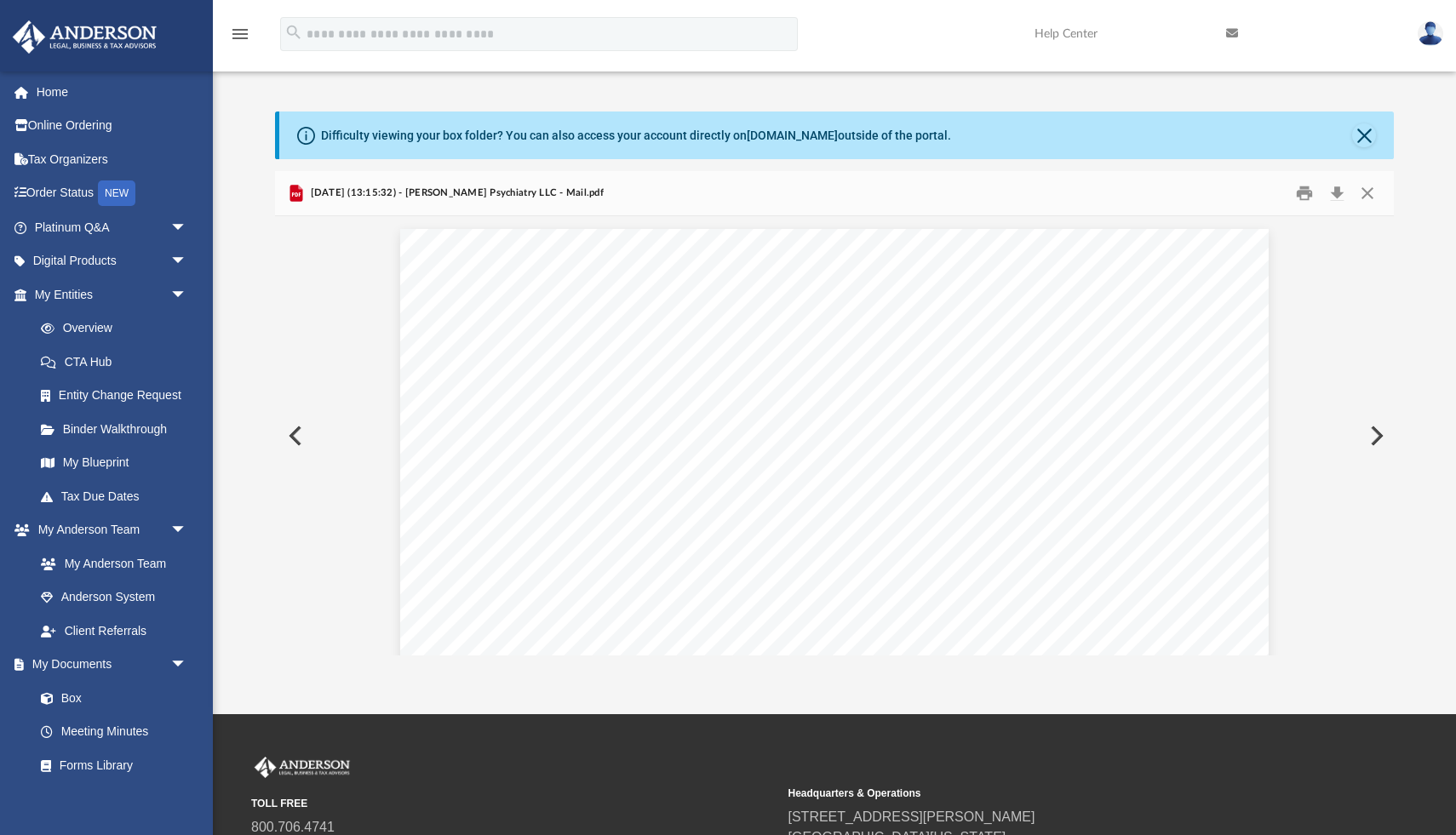
click at [291, 440] on button "Preview" at bounding box center [293, 436] width 37 height 48
click at [300, 443] on button "Preview" at bounding box center [293, 436] width 37 height 48
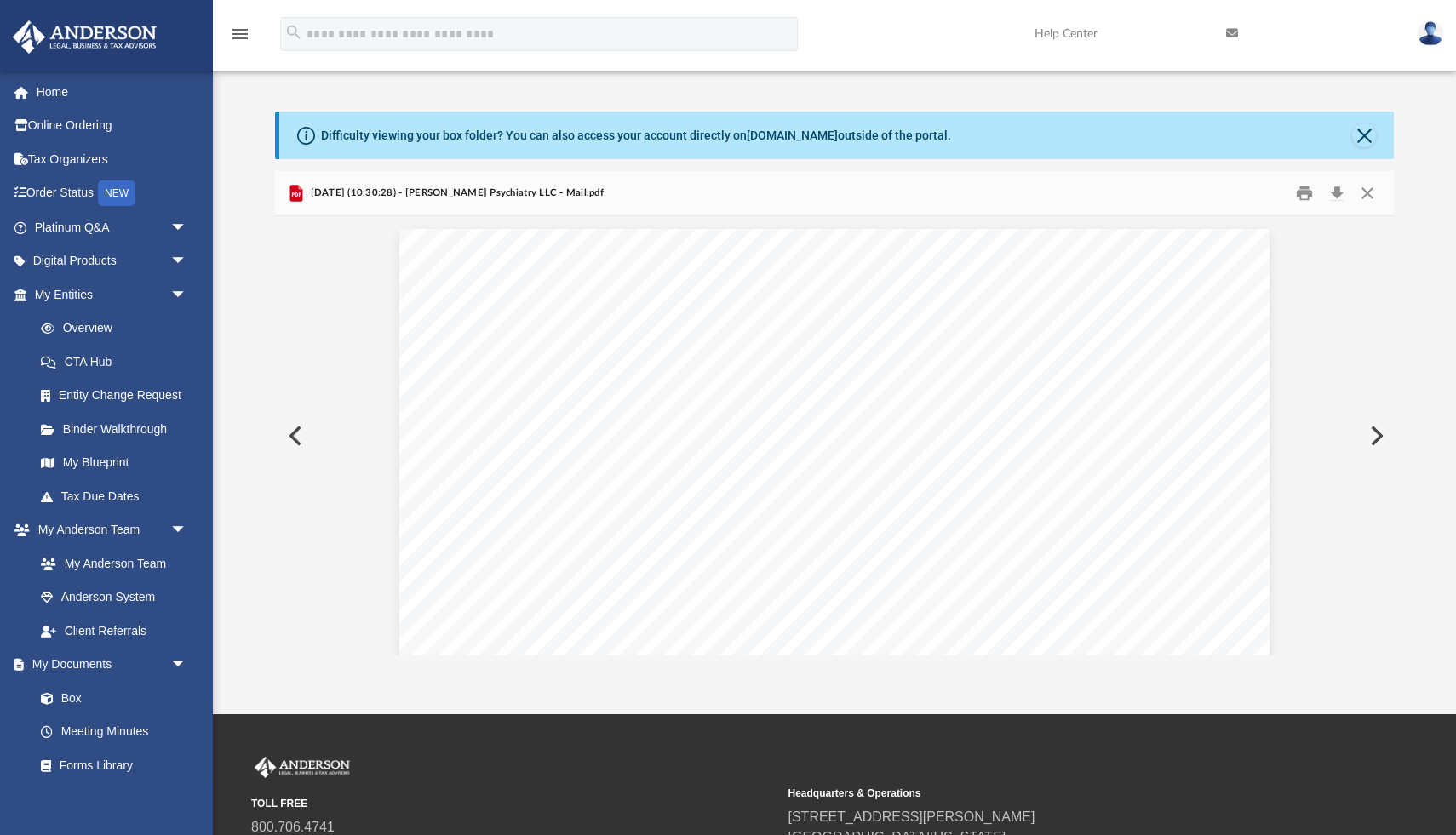
drag, startPoint x: 300, startPoint y: 443, endPoint x: 287, endPoint y: 454, distance: 17.0
click at [290, 450] on button "Preview" at bounding box center [293, 436] width 37 height 48
click at [288, 454] on button "Preview" at bounding box center [293, 436] width 37 height 48
click at [303, 447] on button "Preview" at bounding box center [293, 436] width 37 height 48
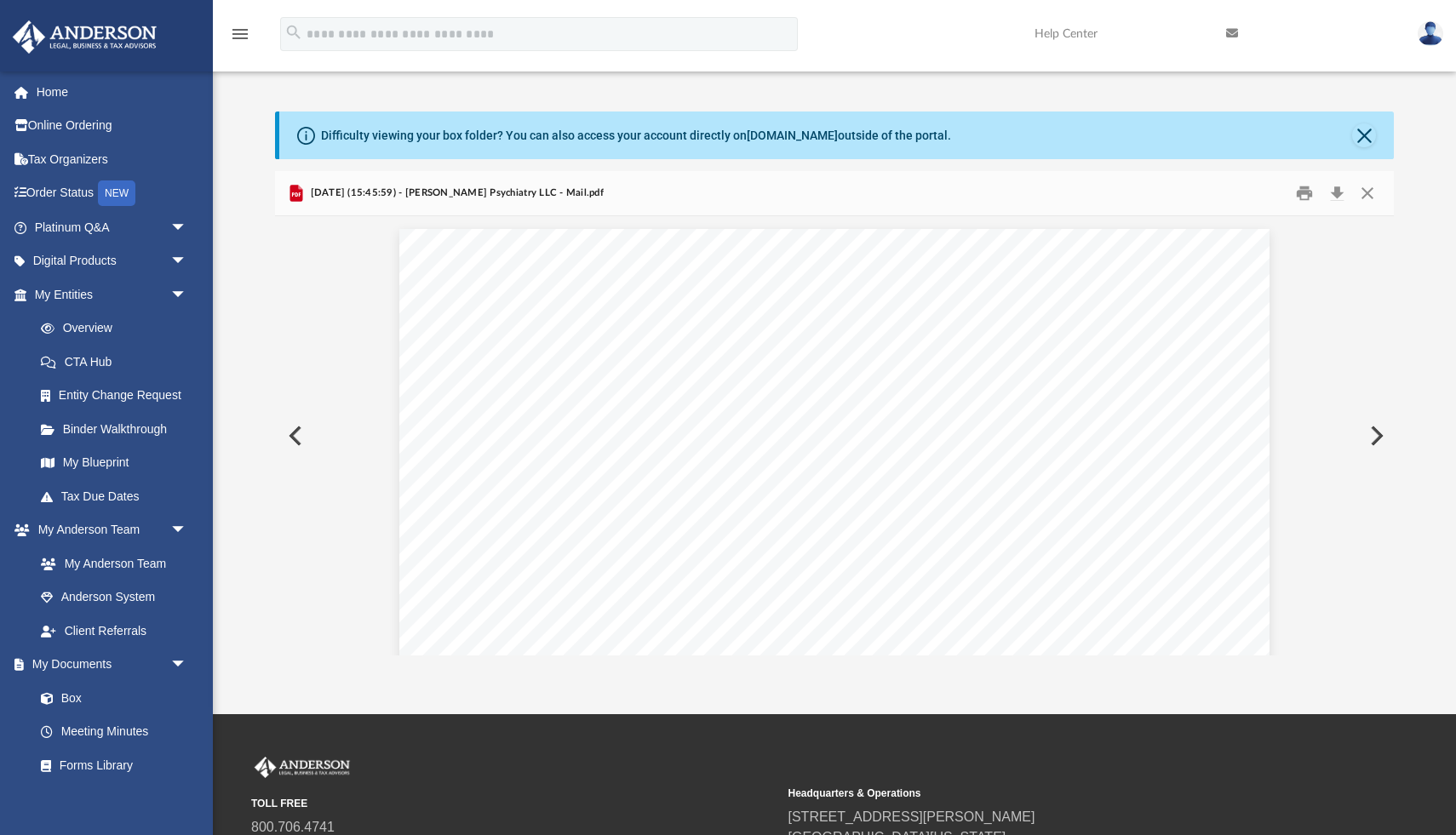
click at [303, 447] on button "Preview" at bounding box center [293, 436] width 37 height 48
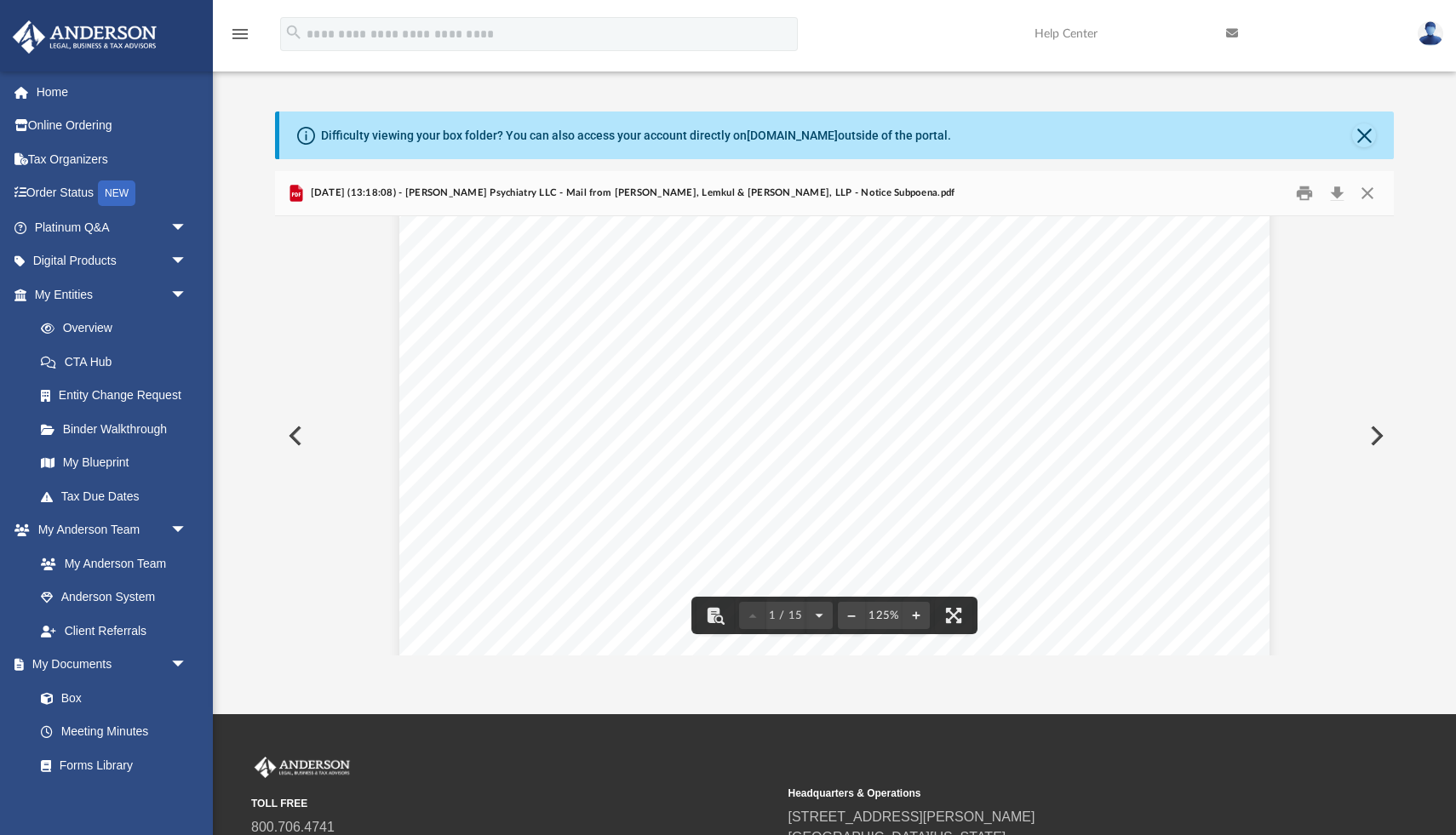
scroll to position [300, 0]
click at [290, 443] on button "Preview" at bounding box center [293, 436] width 37 height 48
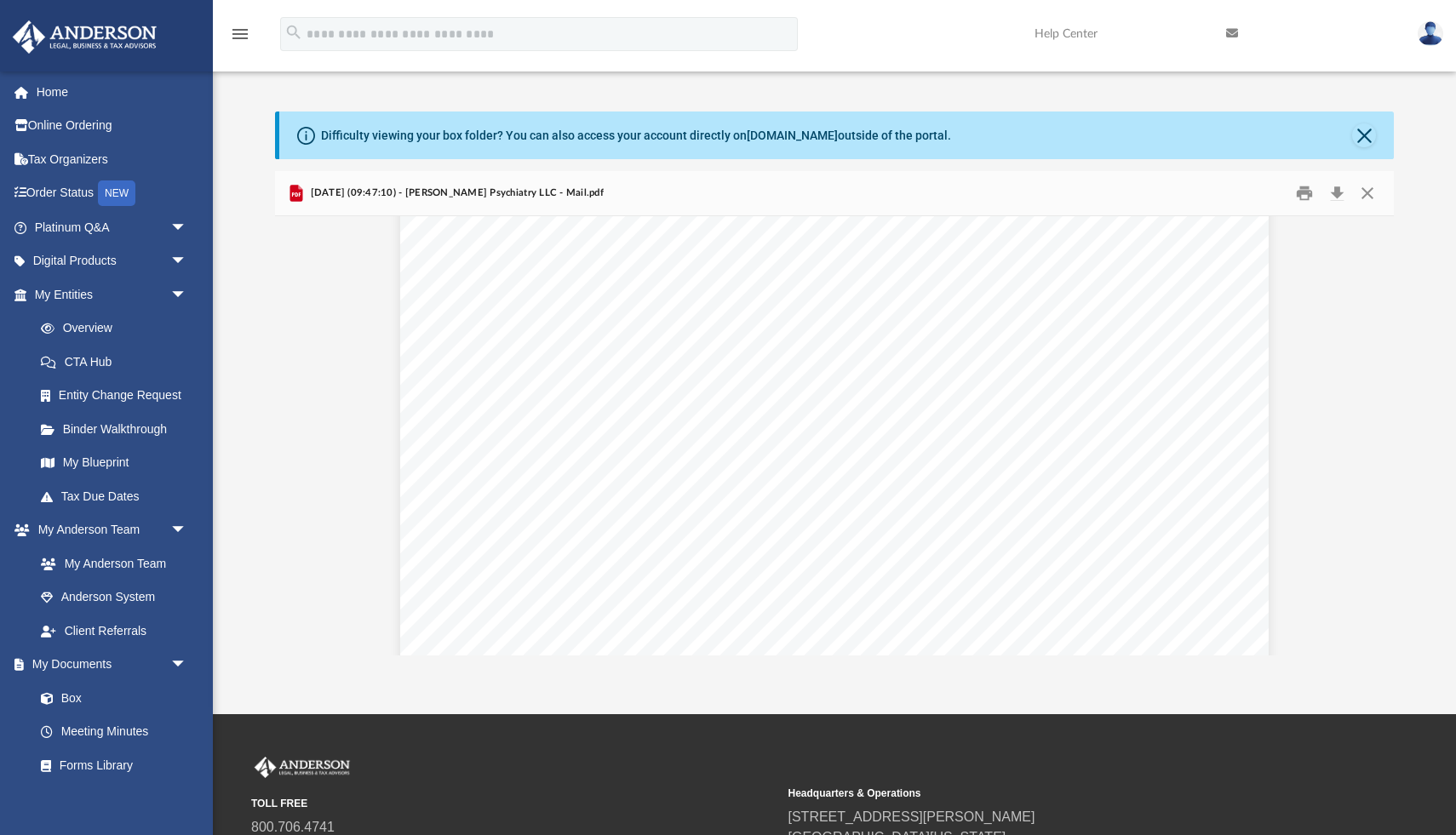
scroll to position [59, 0]
click at [1338, 190] on button "Download" at bounding box center [1337, 193] width 31 height 26
click at [1369, 142] on button "Close" at bounding box center [1364, 135] width 24 height 24
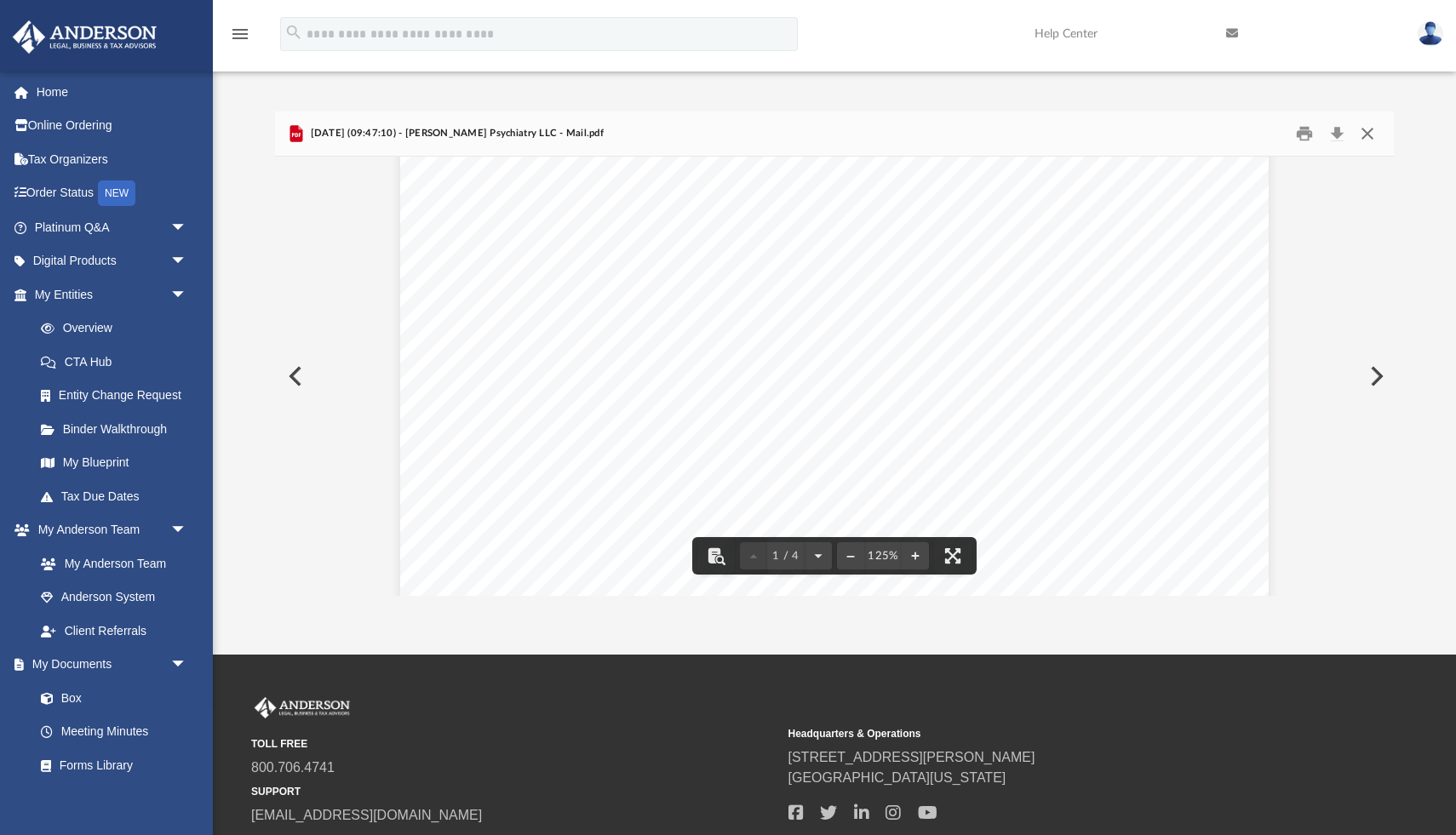
click at [1369, 140] on button "Close" at bounding box center [1368, 133] width 31 height 26
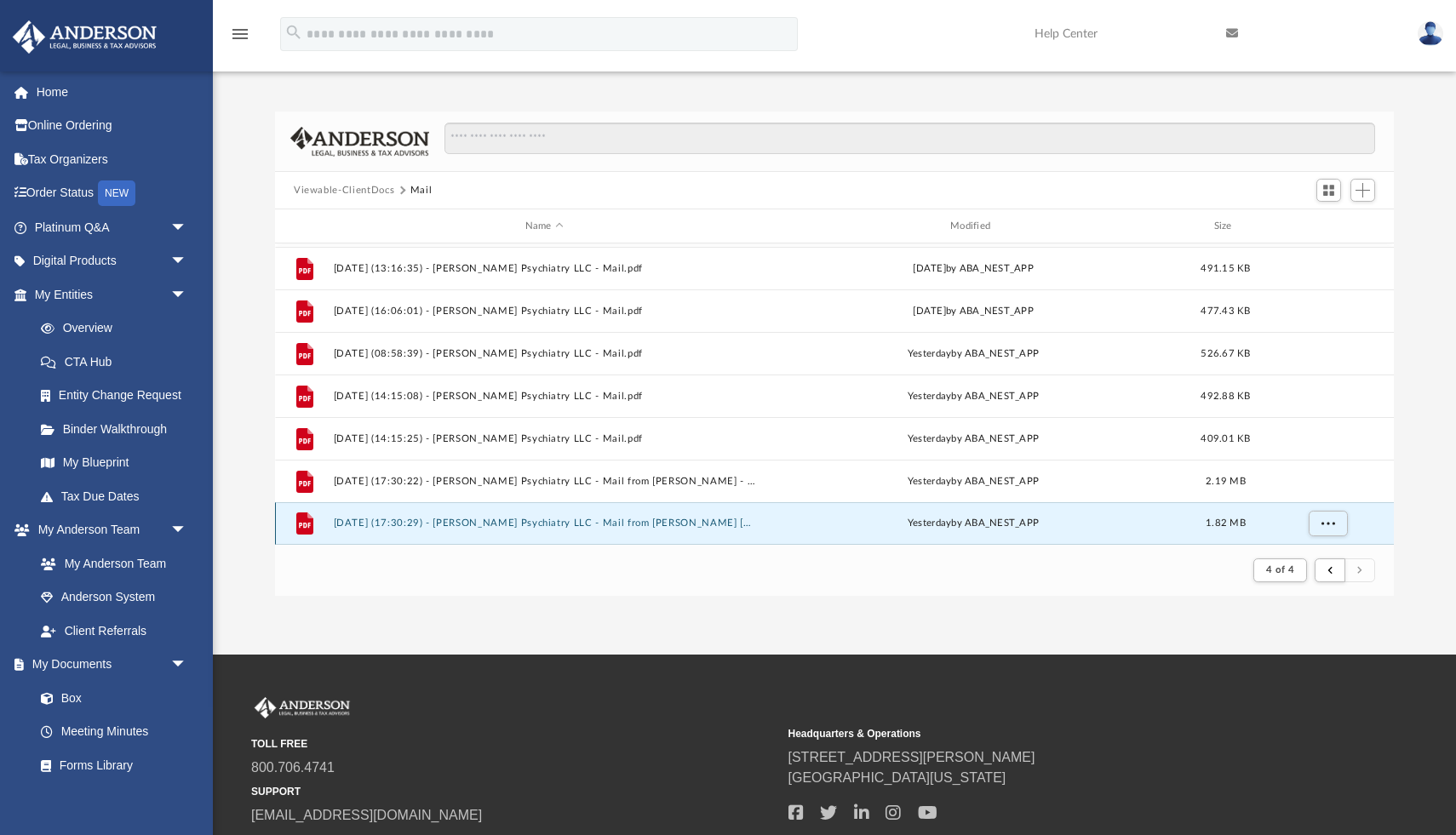
click at [580, 527] on button "2025.09.25 (17:30:29) - Patel Psychiatry LLC - Mail from Koeller Nebeker Carlso…" at bounding box center [545, 523] width 421 height 11
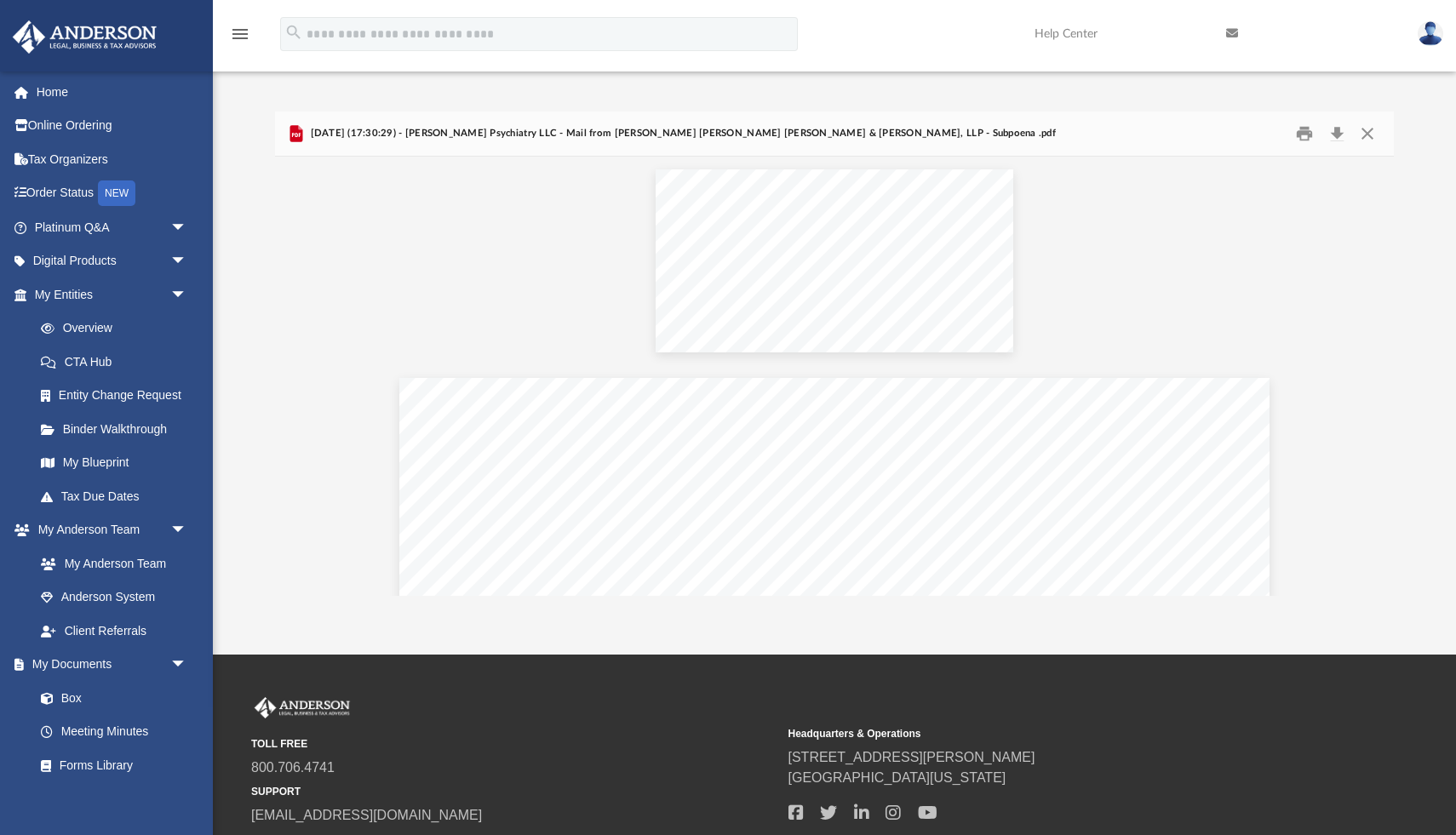
scroll to position [209, 0]
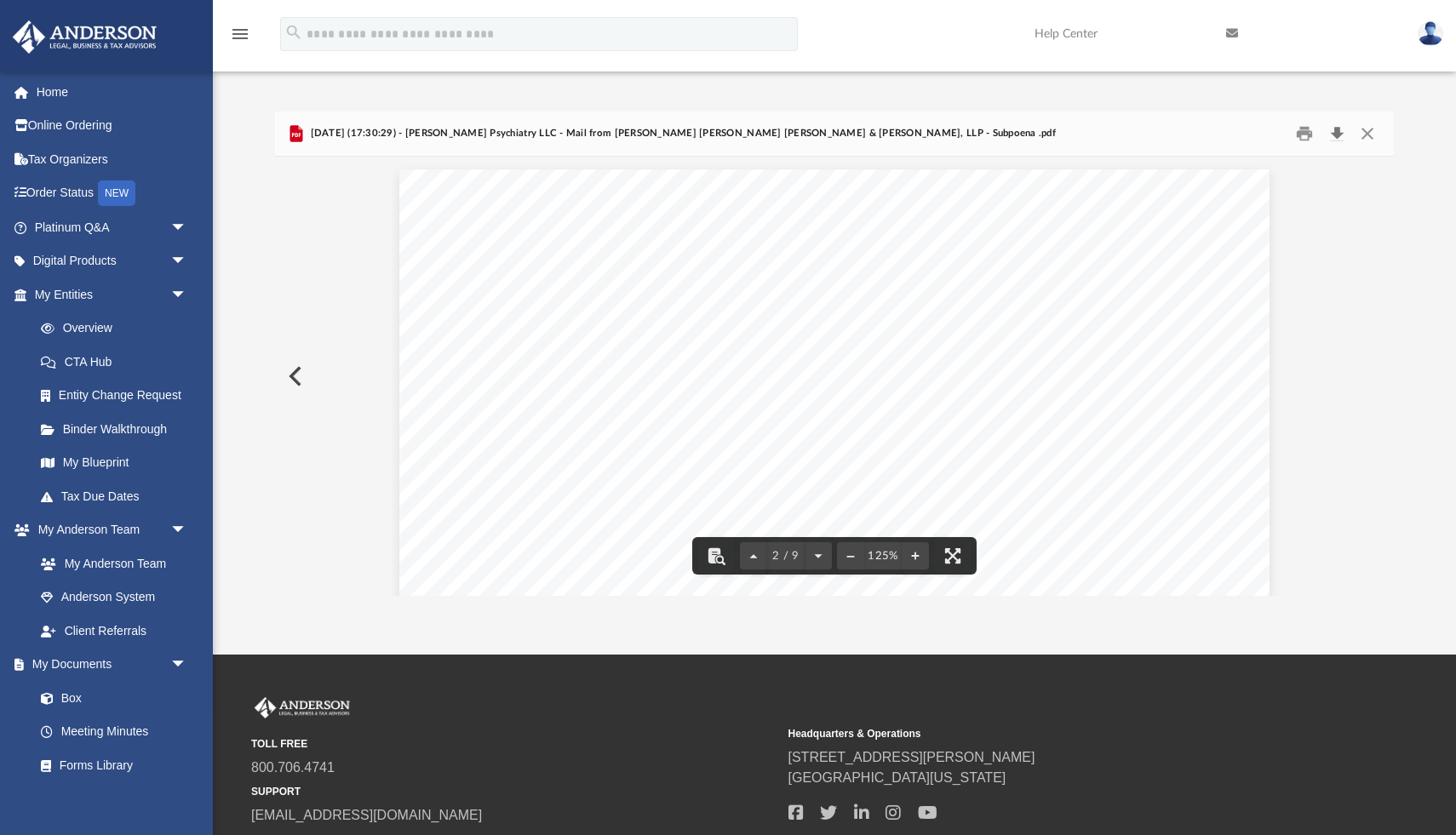
click at [1339, 126] on button "Download" at bounding box center [1337, 133] width 31 height 26
click at [292, 381] on button "Preview" at bounding box center [293, 376] width 37 height 48
click at [1380, 376] on button "Preview" at bounding box center [1374, 376] width 37 height 48
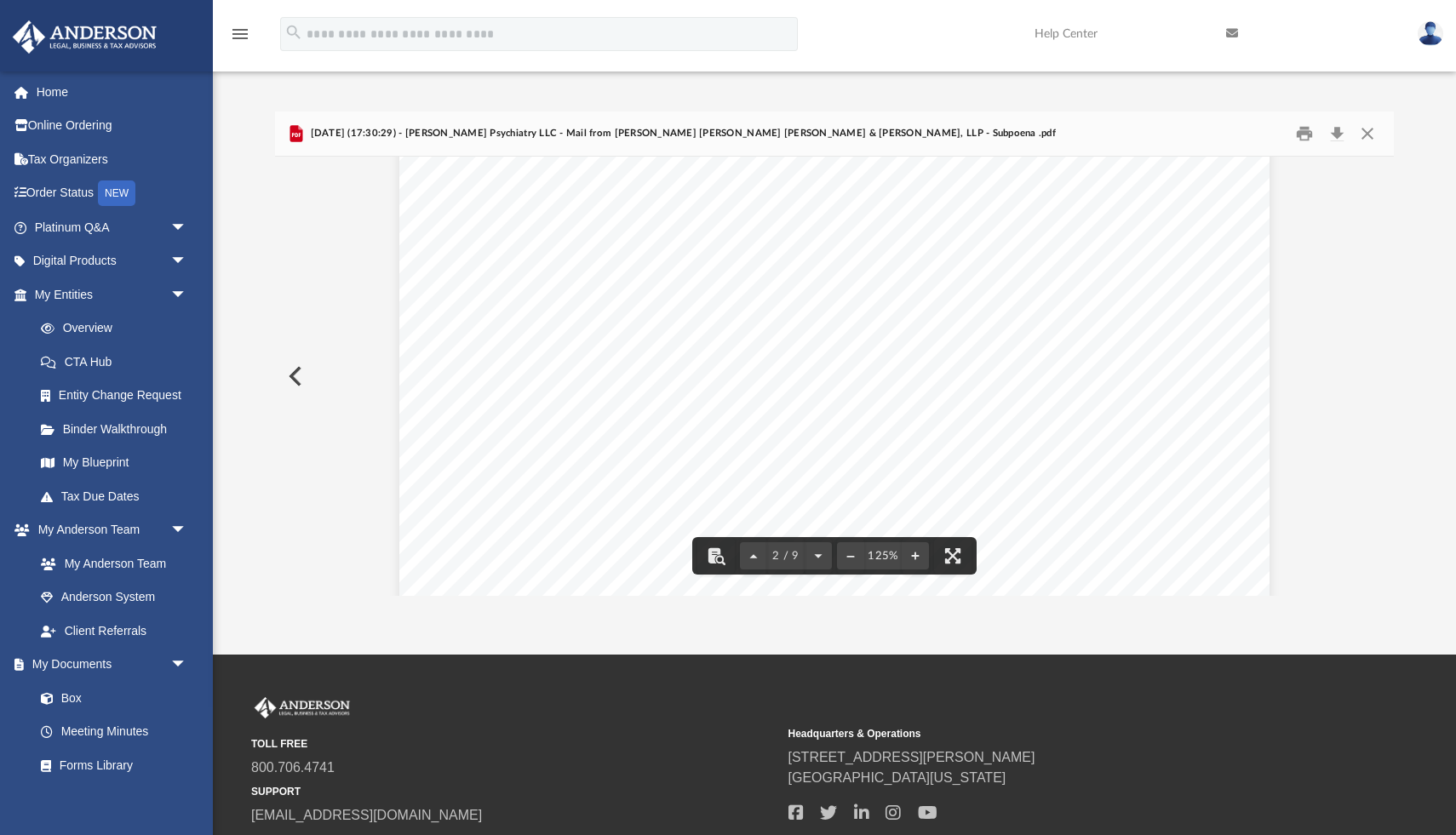
click at [300, 387] on button "Preview" at bounding box center [293, 376] width 37 height 48
click at [1339, 132] on button "Download" at bounding box center [1337, 133] width 31 height 26
click at [297, 390] on button "Preview" at bounding box center [293, 376] width 37 height 48
click at [1369, 135] on button "Close" at bounding box center [1368, 133] width 31 height 26
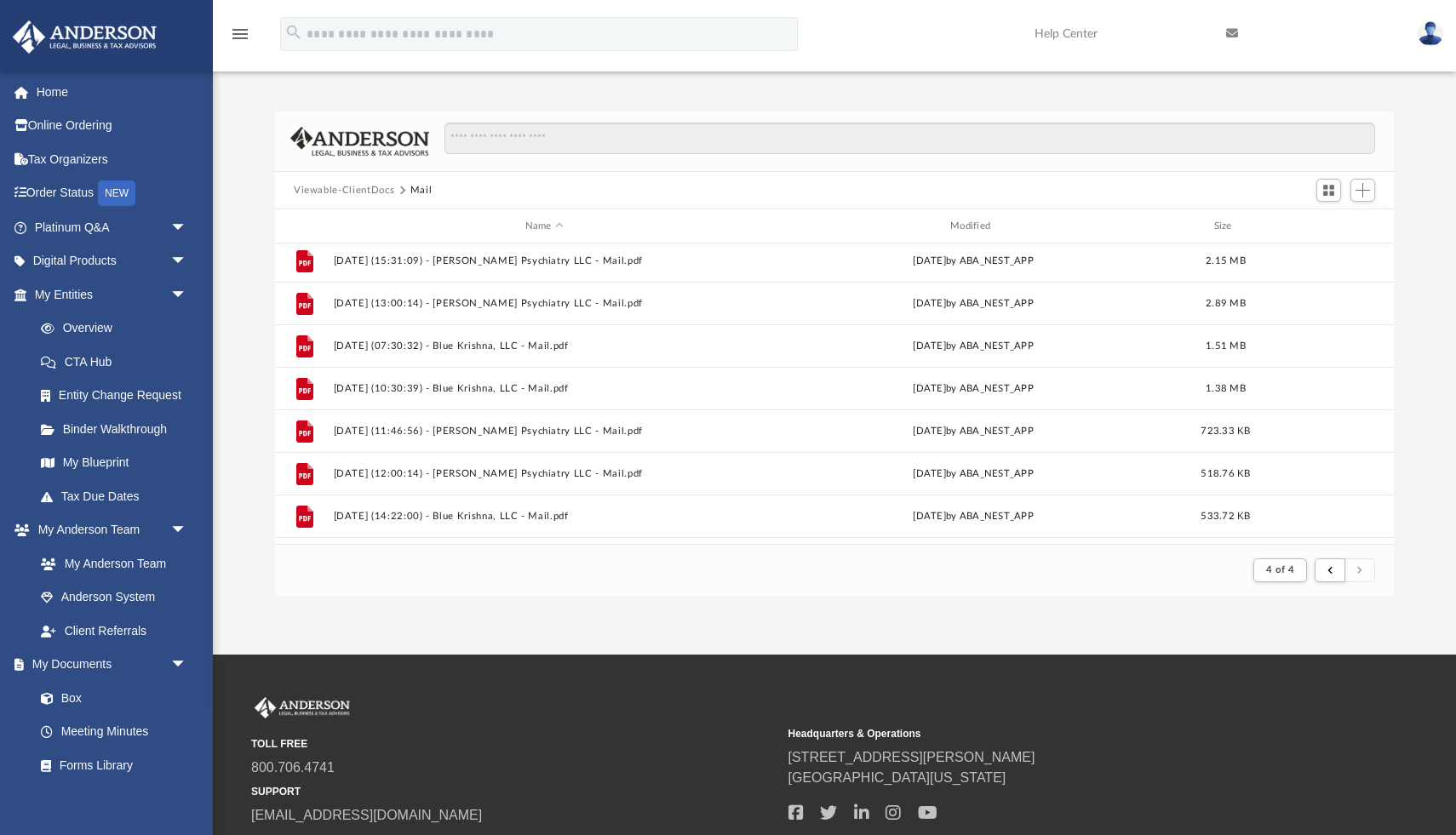
scroll to position [467, 0]
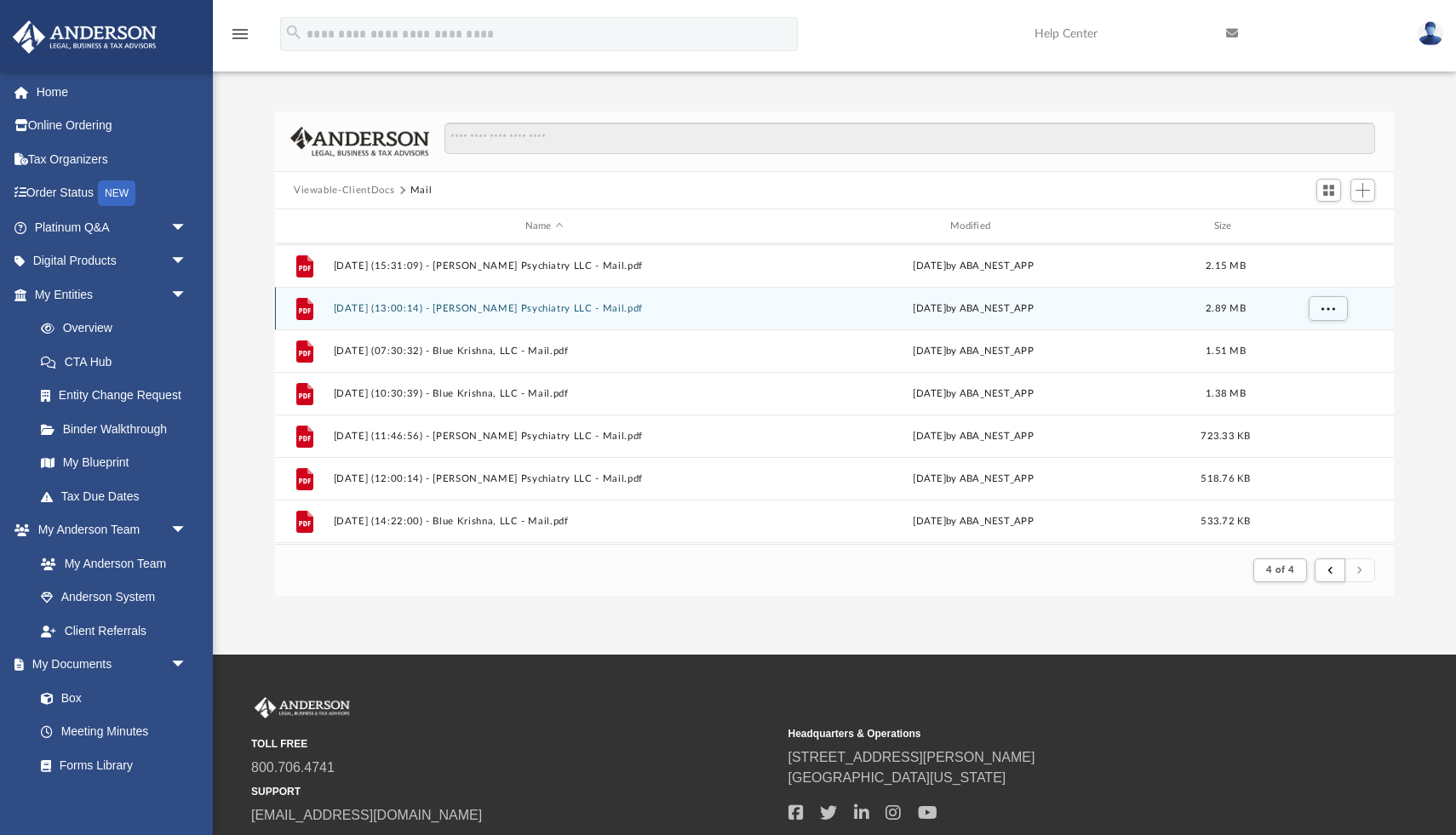
click at [563, 310] on button "[DATE] (13:00:14) - [PERSON_NAME] Psychiatry LLC - Mail.pdf" at bounding box center [545, 309] width 421 height 11
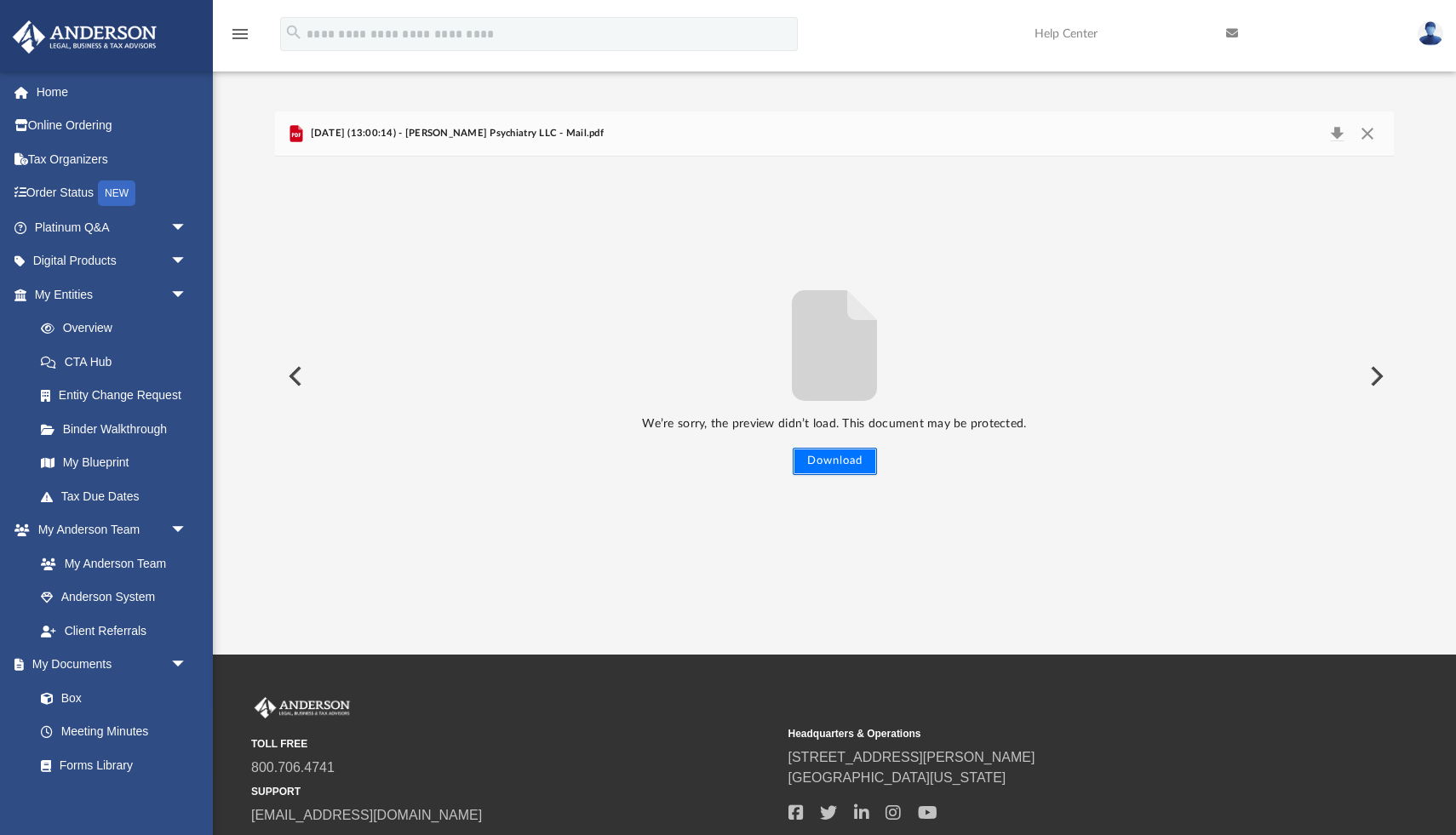
click at [819, 460] on button "Download" at bounding box center [834, 461] width 84 height 27
click at [1376, 378] on button "Preview" at bounding box center [1374, 376] width 37 height 48
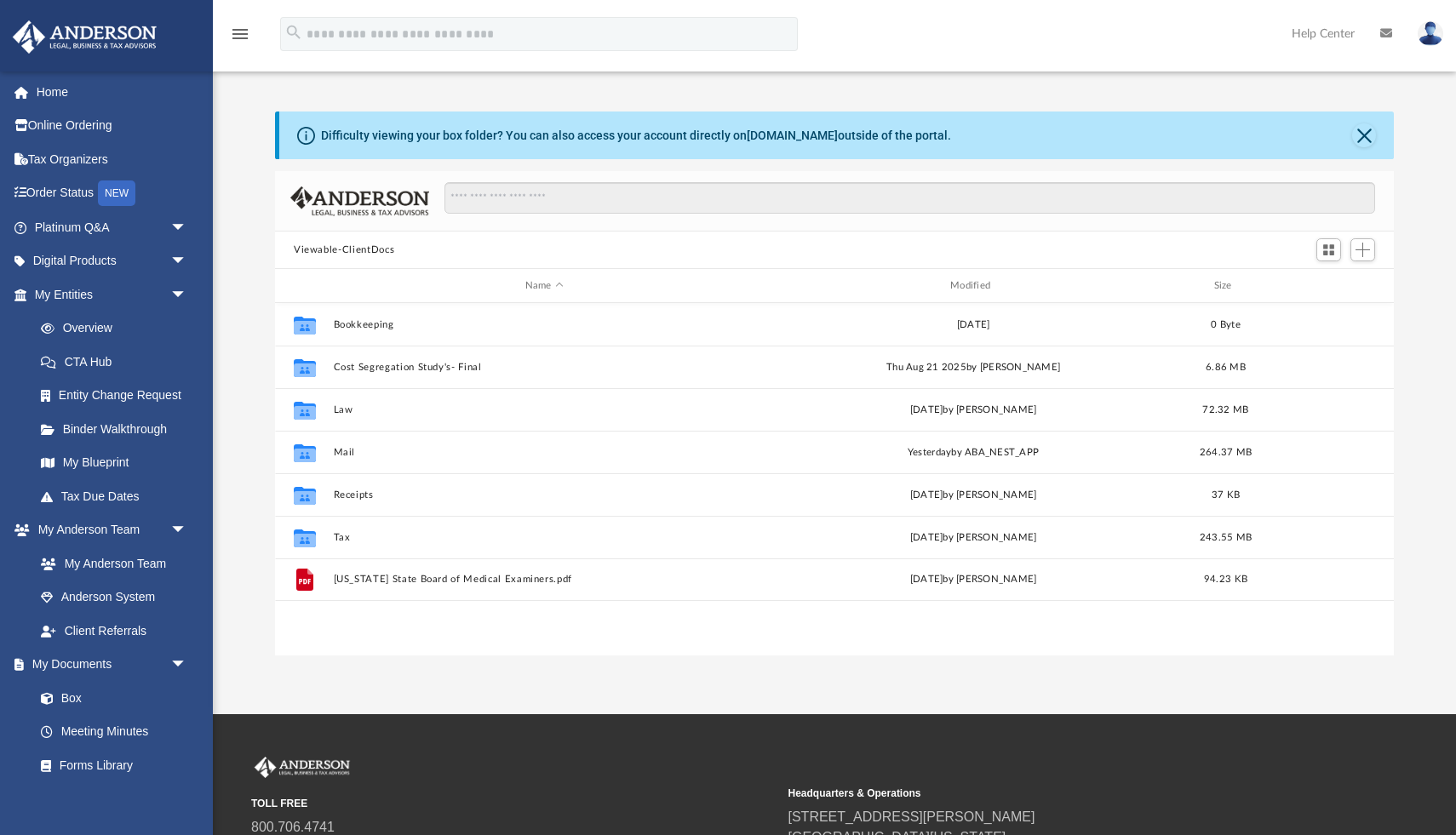
scroll to position [387, 1119]
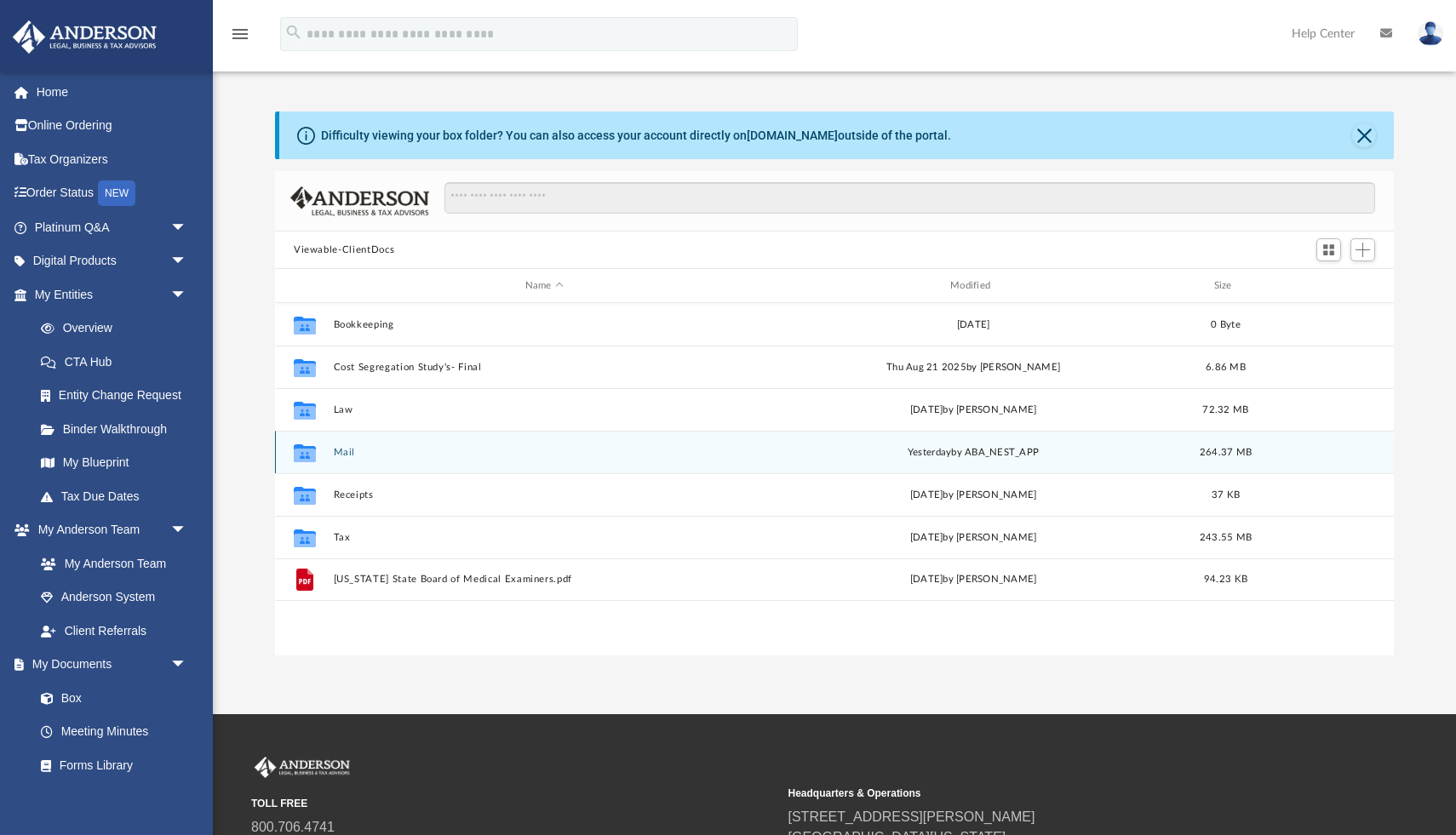
click at [346, 448] on button "Mail" at bounding box center [545, 453] width 421 height 11
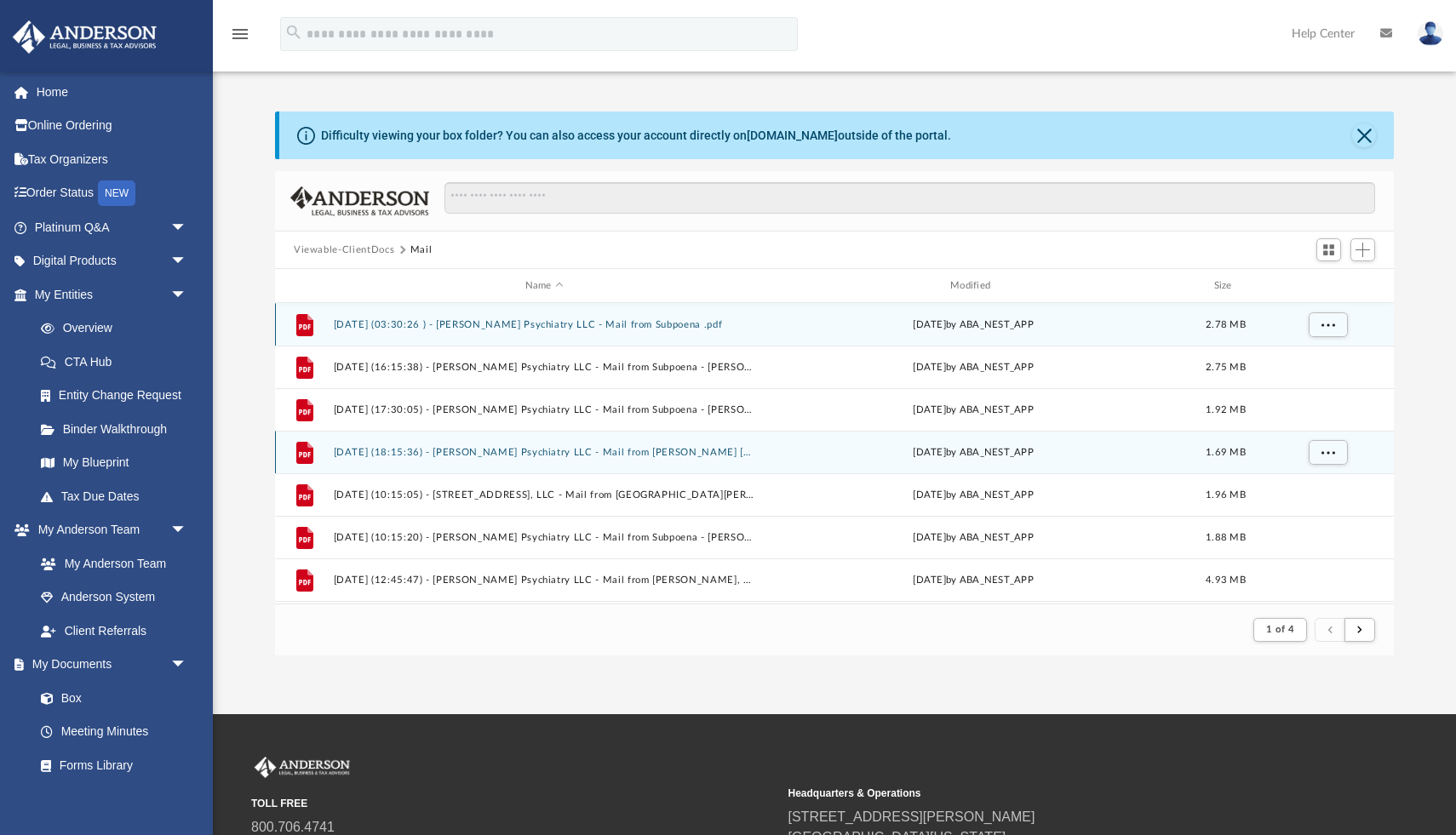
scroll to position [1, 1]
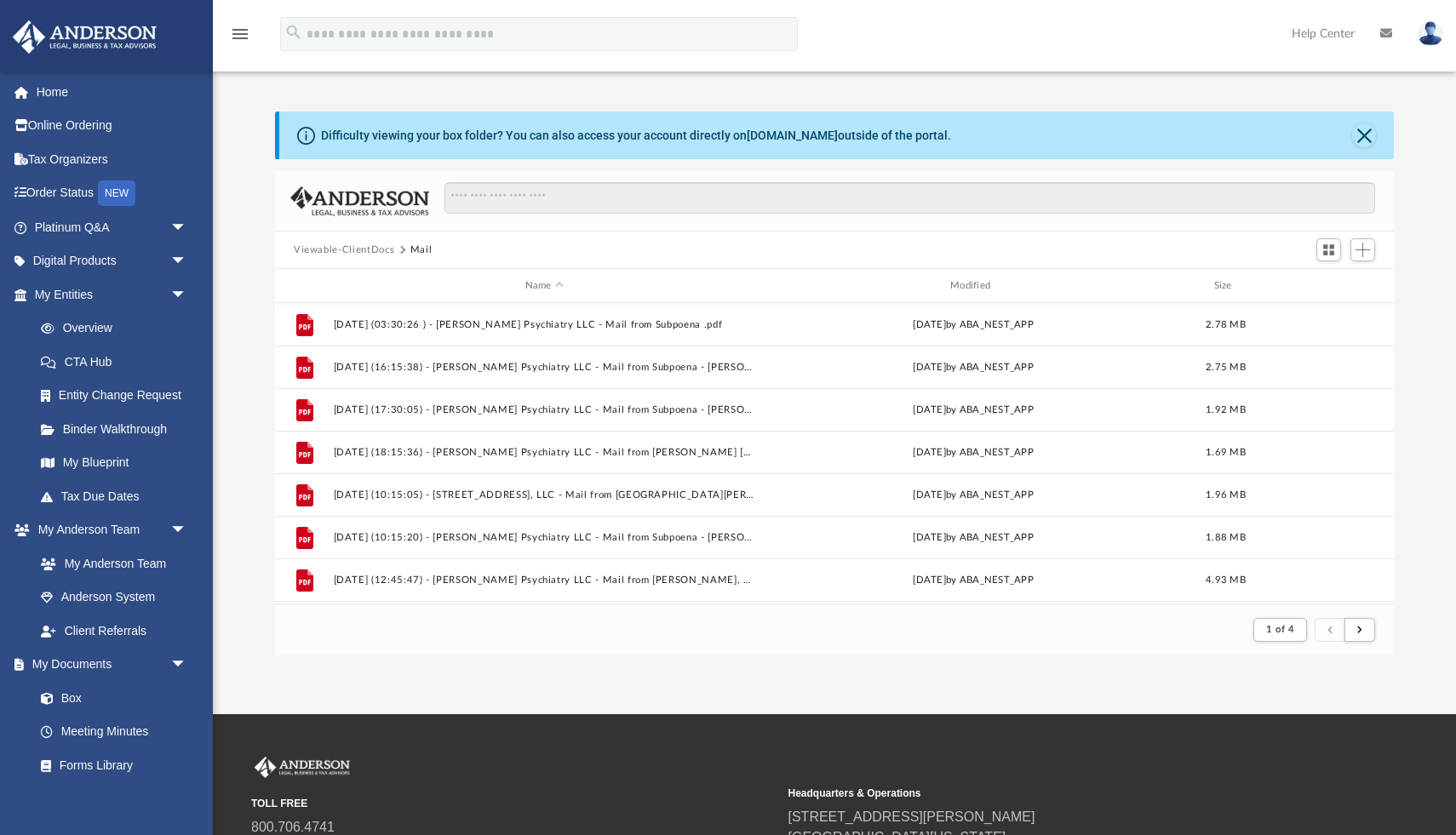
click at [1360, 643] on div at bounding box center [1344, 629] width 61 height 32
click at [1361, 627] on span "submit" at bounding box center [1360, 630] width 5 height 9
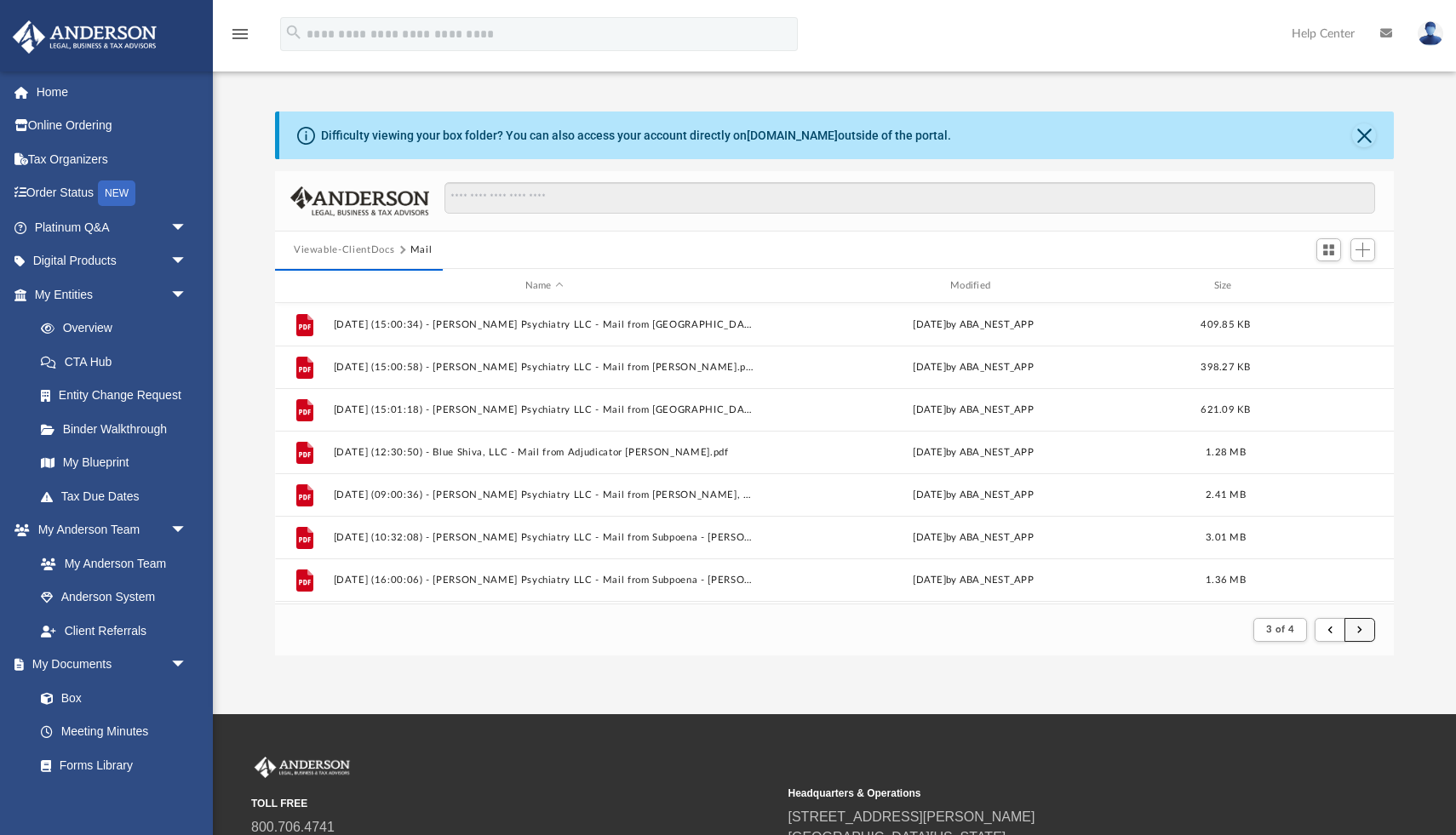
click at [1359, 626] on span "submit" at bounding box center [1360, 630] width 5 height 9
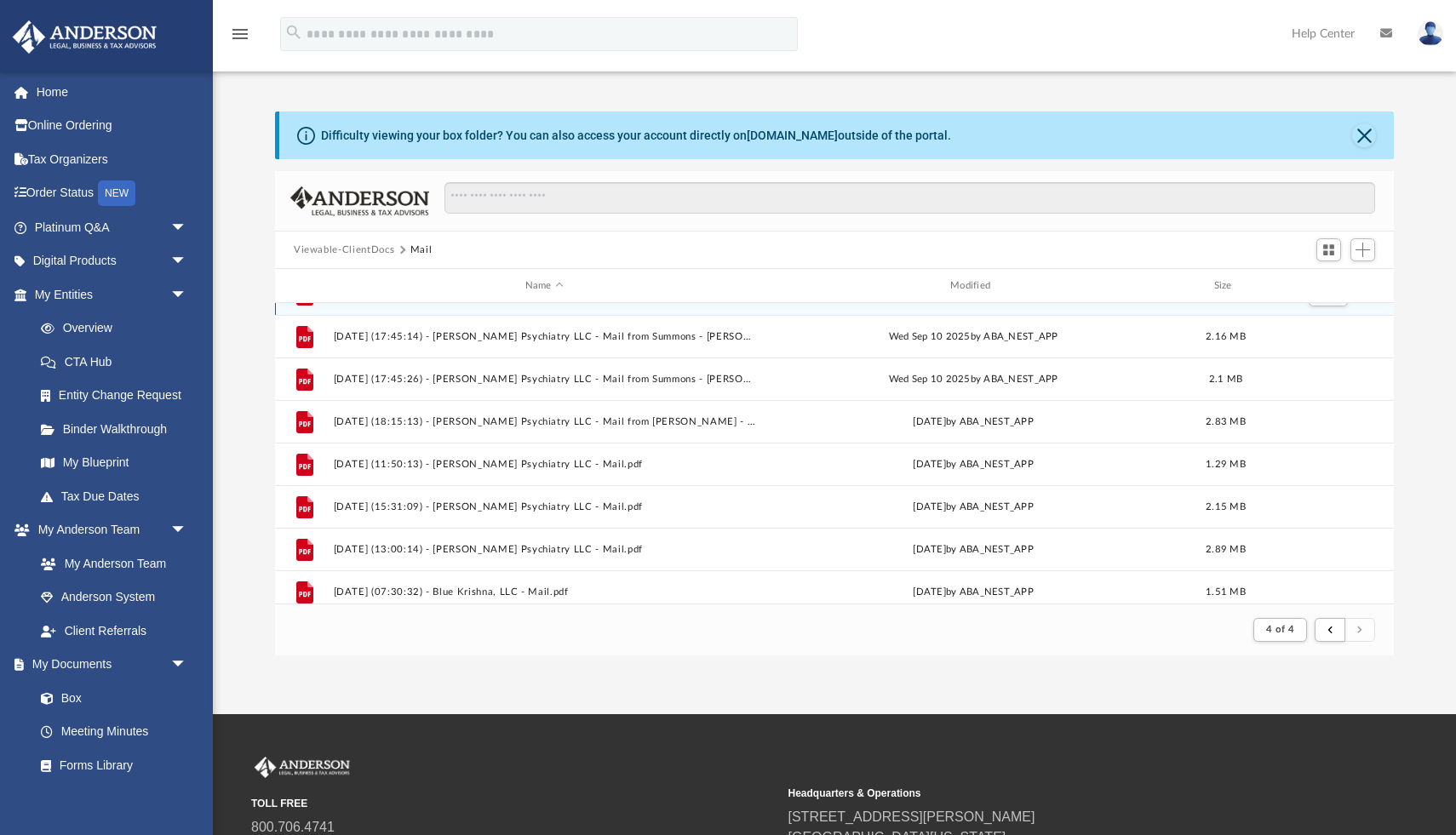
scroll to position [319, 0]
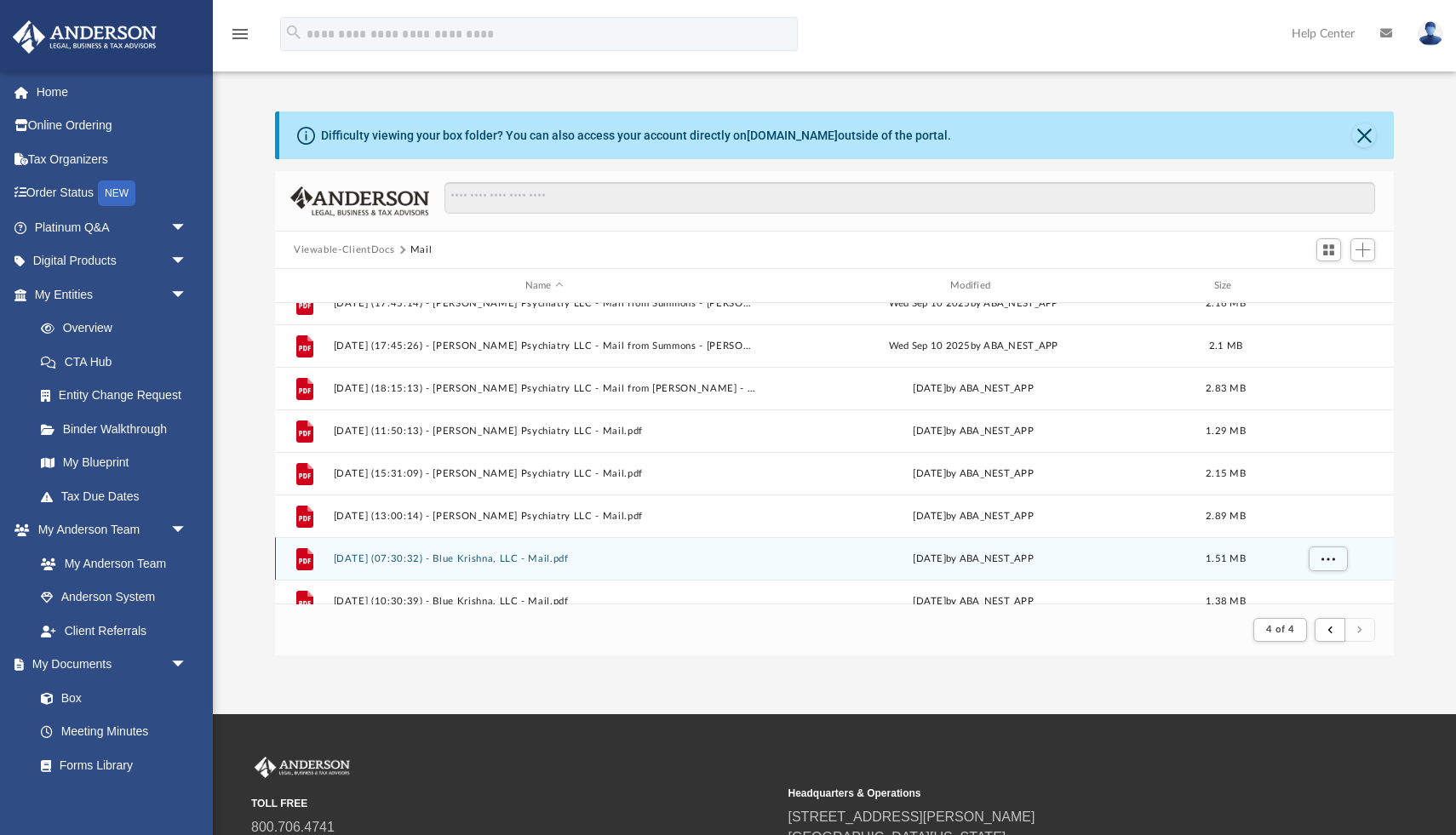
click at [936, 555] on div "[DATE] by ABA_NEST_APP" at bounding box center [974, 559] width 421 height 15
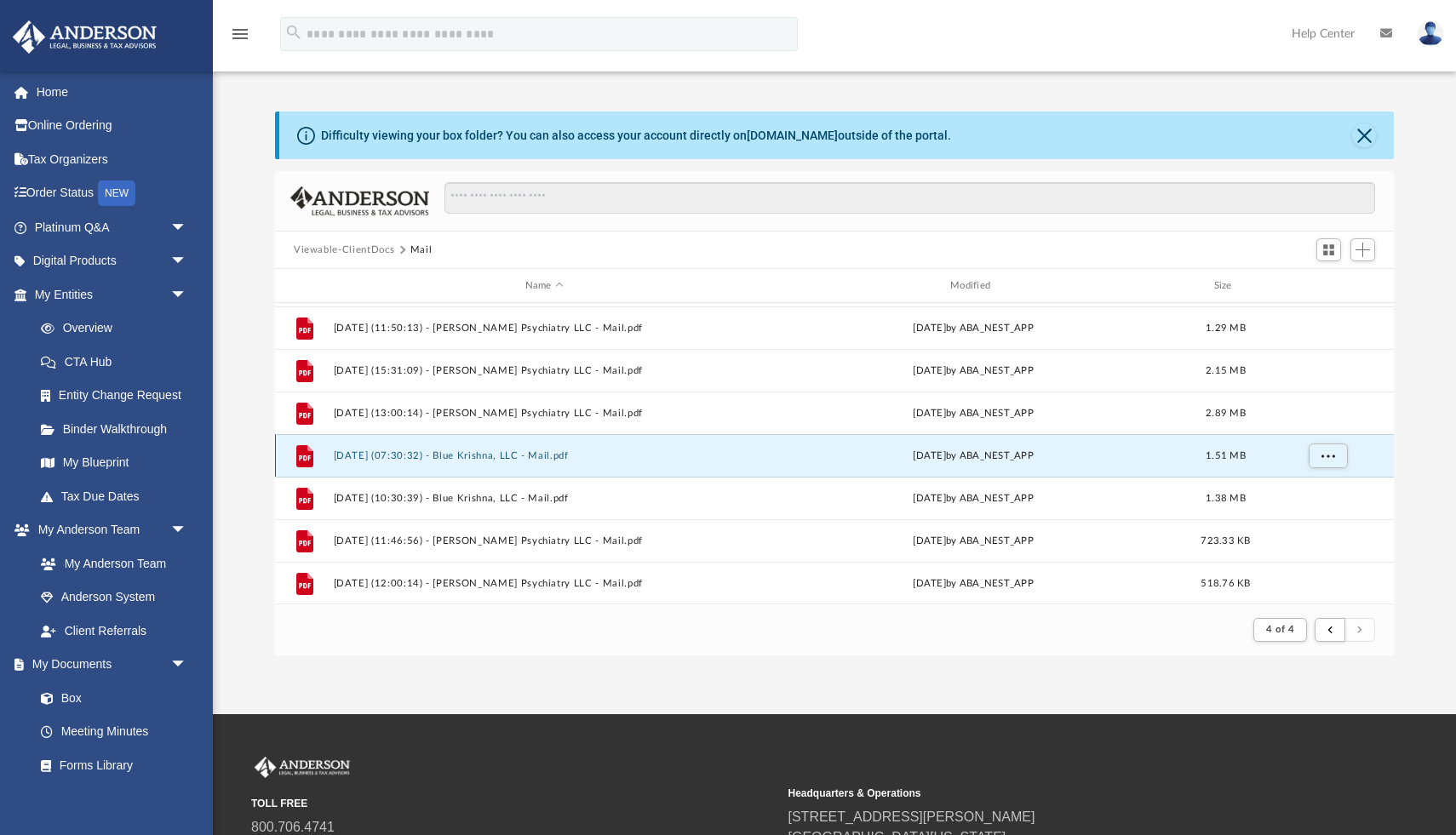
scroll to position [425, 0]
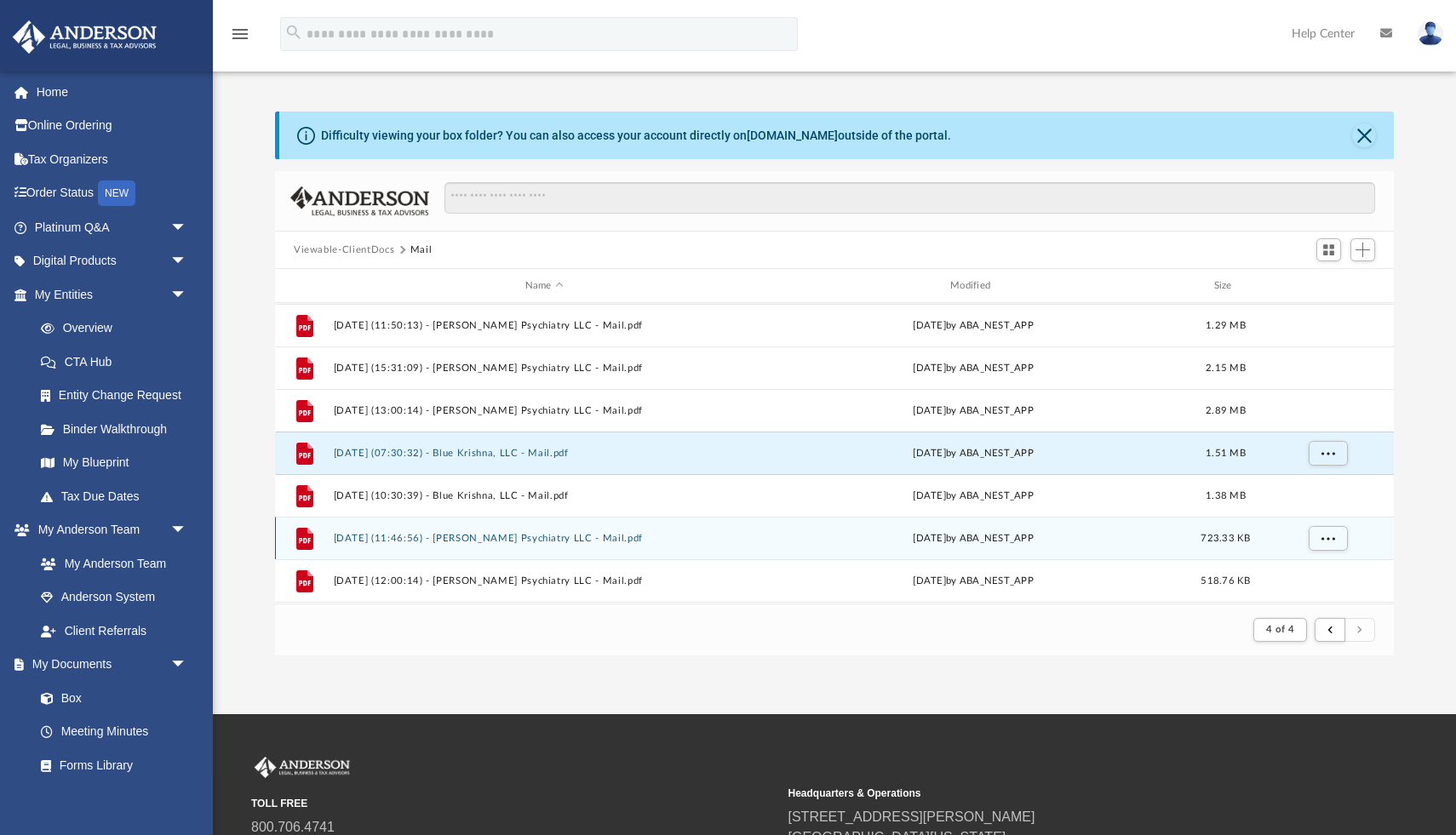
click at [507, 538] on button "[DATE] (11:46:56) - [PERSON_NAME] Psychiatry LLC - Mail.pdf" at bounding box center [545, 538] width 421 height 11
